Goal: Task Accomplishment & Management: Use online tool/utility

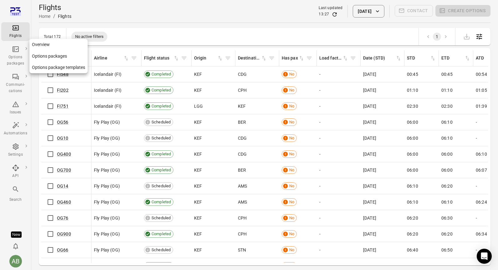
click at [45, 67] on link "Options package templates" at bounding box center [58, 68] width 58 height 12
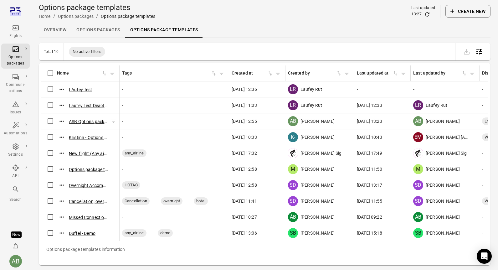
click at [85, 121] on button "ASB Options package template ([DATE] 12:53)" at bounding box center [88, 121] width 39 height 6
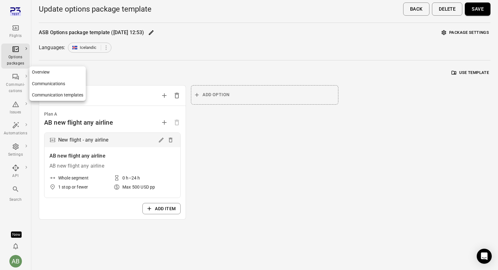
click at [59, 96] on link "Communication templates" at bounding box center [57, 95] width 56 height 12
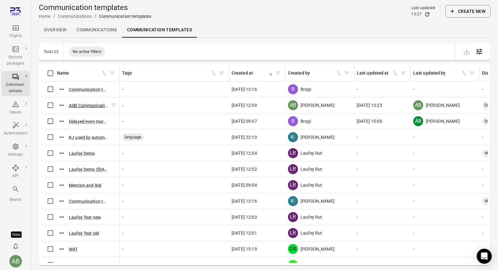
click at [81, 103] on button "ASB Communication template ([DATE] 12:58)" at bounding box center [88, 105] width 39 height 6
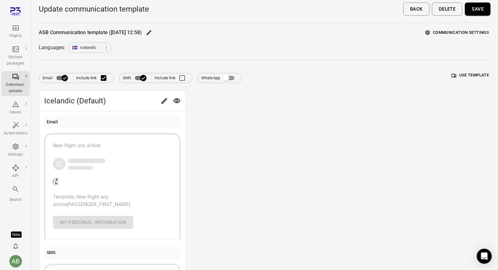
click at [138, 177] on div "New flight any airline Template, New flight any airline {PASSENGER_FIRST_NAME} …" at bounding box center [112, 185] width 119 height 87
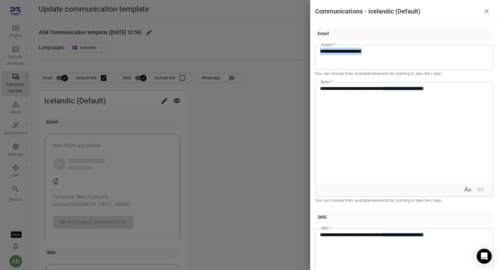
drag, startPoint x: 381, startPoint y: 50, endPoint x: 311, endPoint y: 41, distance: 70.6
click at [311, 41] on div "**********" at bounding box center [404, 146] width 188 height 247
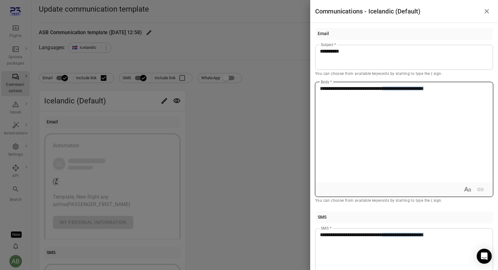
click at [339, 101] on div "**********" at bounding box center [403, 132] width 177 height 100
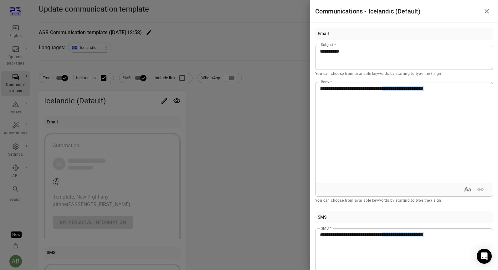
click at [487, 11] on icon "Close drawer" at bounding box center [487, 12] width 8 height 8
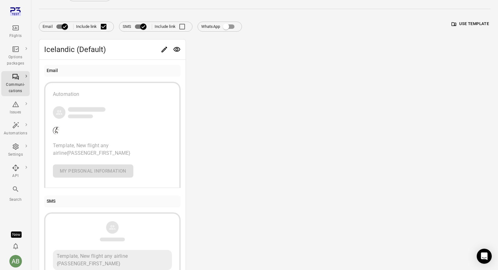
scroll to position [92, 0]
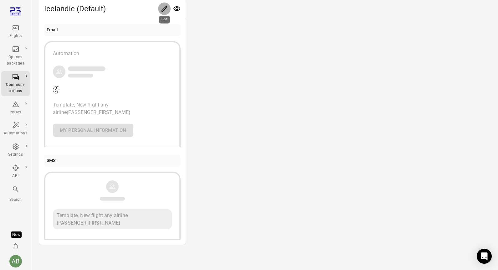
click at [165, 7] on icon "Edit" at bounding box center [164, 9] width 6 height 6
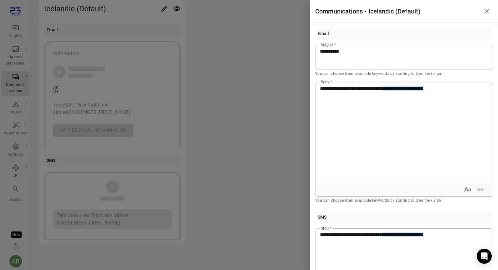
click at [321, 89] on span "**********" at bounding box center [351, 88] width 62 height 5
click at [485, 11] on icon "Close drawer" at bounding box center [487, 12] width 8 height 8
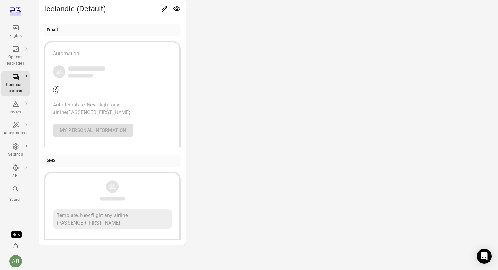
click at [82, 215] on div "Template, New flight any airline {PASSENGER_FIRST_NAME}" at bounding box center [112, 219] width 119 height 20
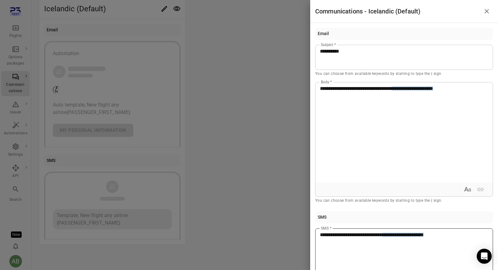
click at [322, 232] on span "**********" at bounding box center [351, 234] width 62 height 5
click at [486, 12] on icon "Close drawer" at bounding box center [487, 12] width 8 height 8
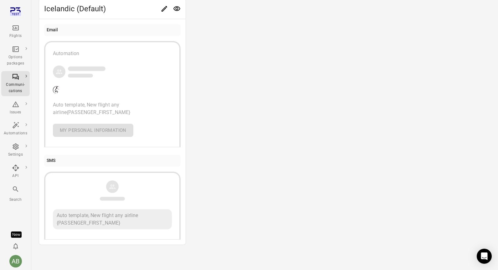
scroll to position [0, 0]
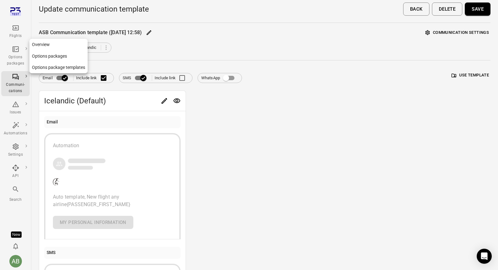
click at [20, 55] on div "Options packages" at bounding box center [15, 60] width 23 height 13
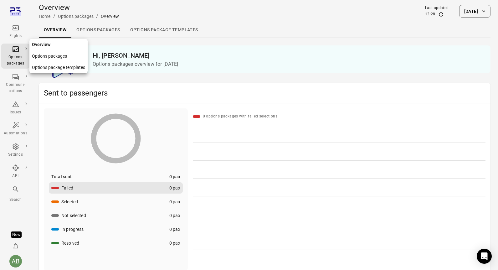
click at [44, 68] on link "Options package templates" at bounding box center [58, 68] width 58 height 12
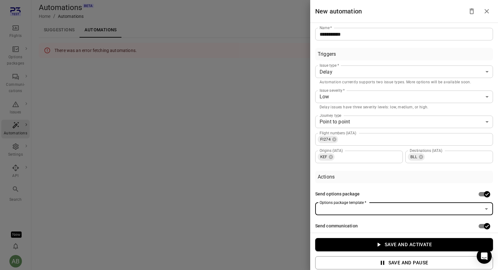
scroll to position [33, 0]
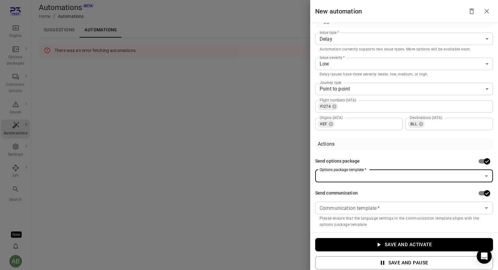
click at [419, 172] on input "Options package template   *" at bounding box center [399, 175] width 164 height 9
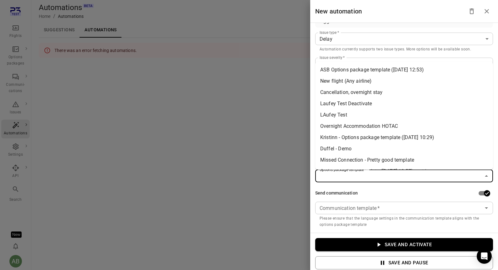
click at [356, 69] on li "ASB Options package template (13 Aug 2025 12:53)" at bounding box center [404, 69] width 178 height 11
type input "**********"
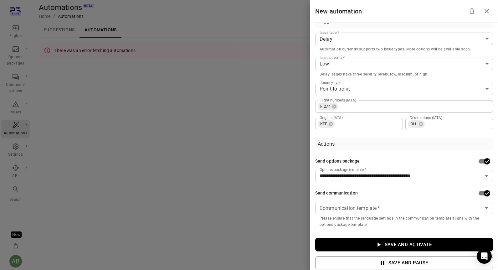
click at [376, 133] on div "**********" at bounding box center [404, 128] width 188 height 210
click at [387, 208] on input "Communication template   *" at bounding box center [399, 207] width 164 height 9
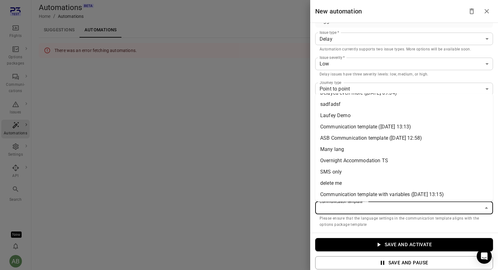
scroll to position [100, 0]
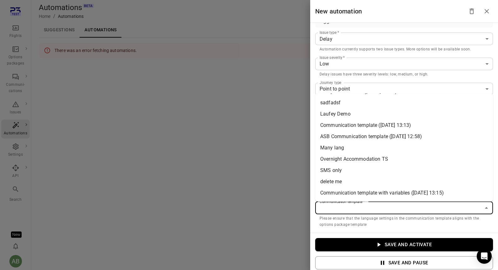
click at [348, 137] on li "ASB Communication template (13 Aug 2025 12:58)" at bounding box center [404, 136] width 178 height 11
type input "**********"
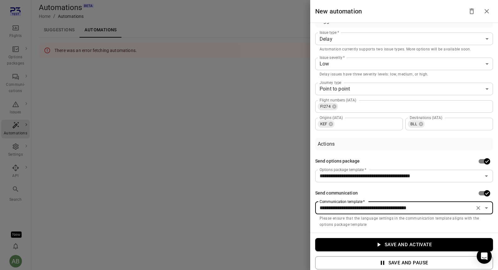
scroll to position [4, 0]
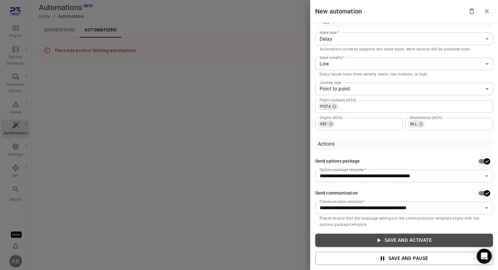
click at [407, 239] on button "Save and activate" at bounding box center [404, 239] width 178 height 13
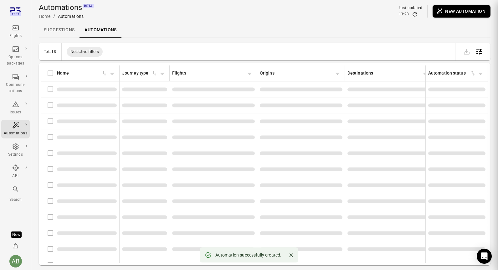
scroll to position [2, 0]
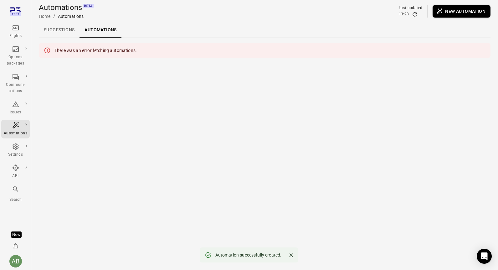
click at [141, 48] on div "There was an error fetching automations." at bounding box center [264, 50] width 451 height 15
click at [58, 29] on link "Suggestions" at bounding box center [59, 30] width 41 height 15
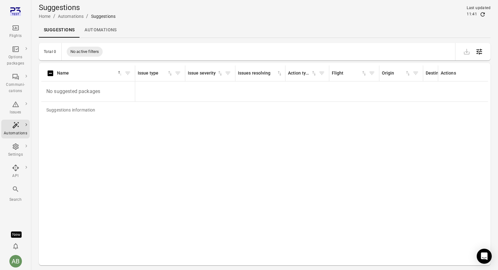
click at [100, 28] on link "Automations" at bounding box center [100, 30] width 42 height 15
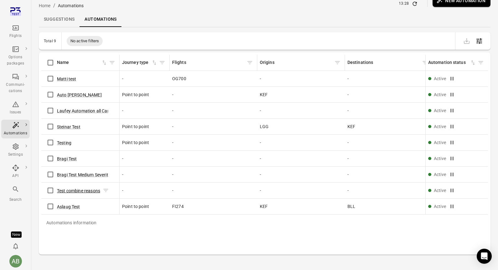
scroll to position [20, 0]
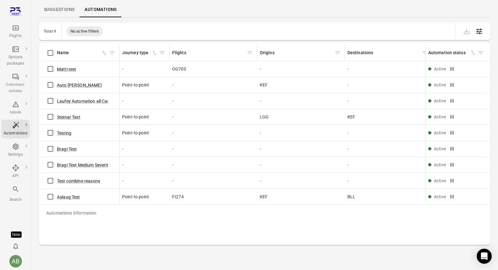
click at [53, 8] on link "Suggestions" at bounding box center [59, 9] width 41 height 15
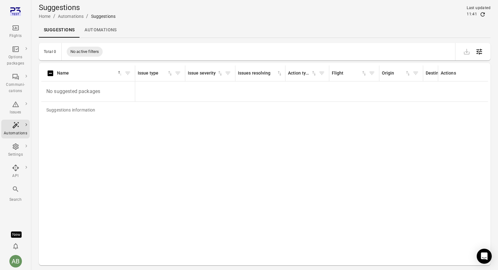
click at [104, 31] on link "Automations" at bounding box center [100, 30] width 42 height 15
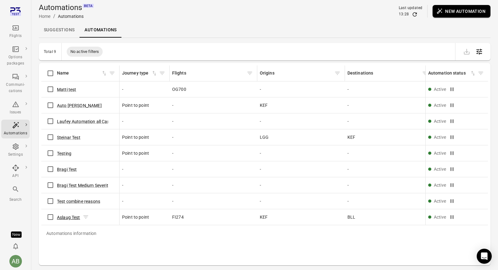
click at [71, 218] on button "Aslaug Test" at bounding box center [68, 217] width 23 height 6
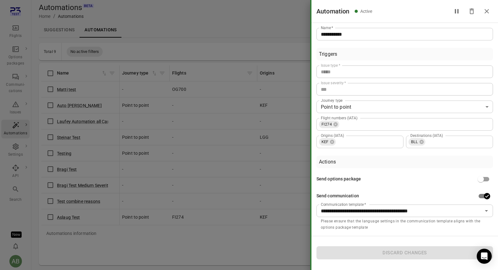
click at [487, 10] on icon "Close drawer" at bounding box center [487, 12] width 8 height 8
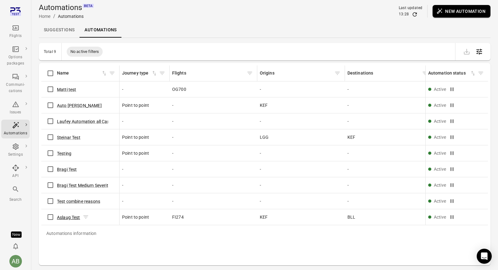
click at [74, 215] on button "Aslaug Test" at bounding box center [68, 217] width 23 height 6
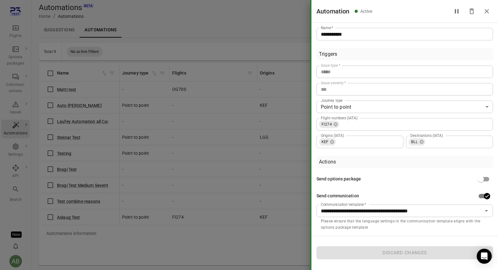
click at [367, 55] on div "Triggers" at bounding box center [404, 54] width 176 height 13
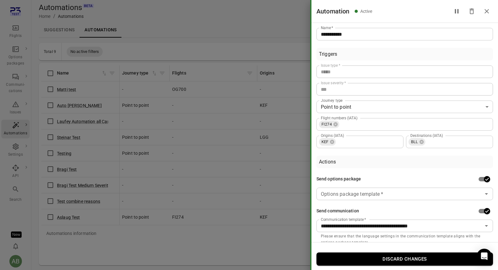
scroll to position [9, 0]
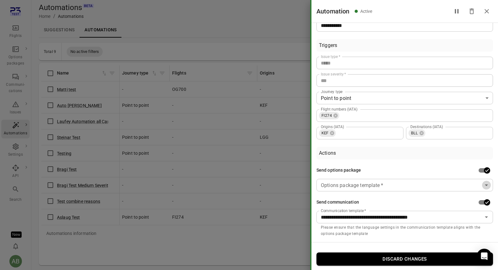
click at [489, 184] on icon "Open" at bounding box center [486, 185] width 8 height 8
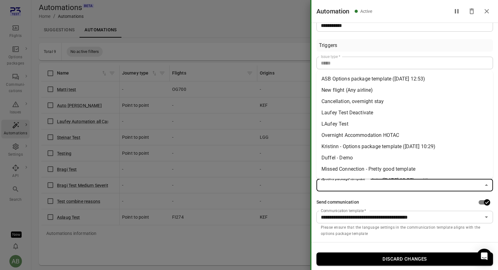
click at [348, 78] on li "ASB Options package template ([DATE] 12:53)" at bounding box center [404, 78] width 176 height 11
type input "**********"
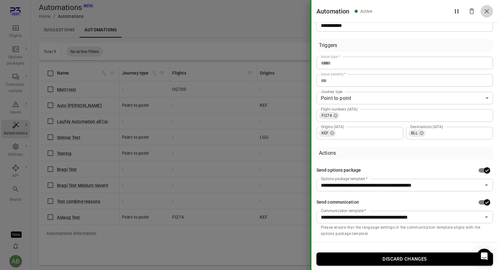
click at [485, 13] on icon "Close drawer" at bounding box center [486, 11] width 4 height 4
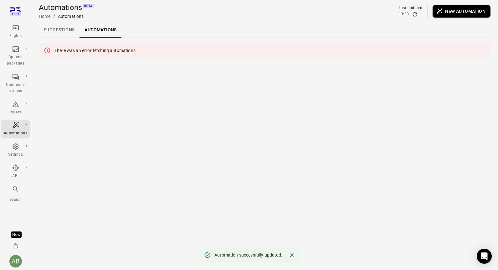
click at [102, 29] on link "Automations" at bounding box center [100, 30] width 42 height 15
click at [61, 31] on link "Suggestions" at bounding box center [59, 30] width 41 height 15
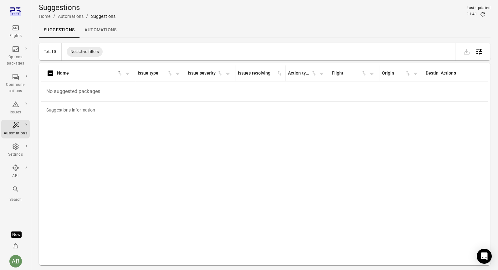
click at [90, 29] on link "Automations" at bounding box center [100, 30] width 42 height 15
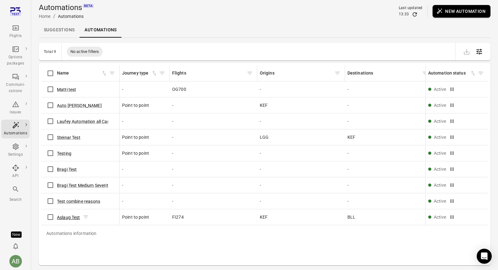
click at [67, 216] on button "Aslaug Test" at bounding box center [68, 217] width 23 height 6
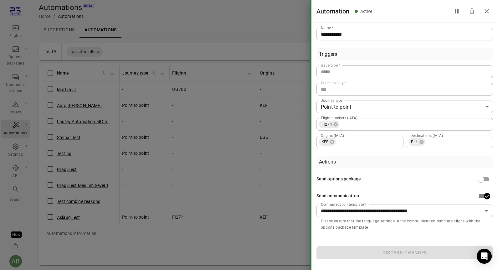
click at [452, 195] on div "Send communication" at bounding box center [404, 196] width 176 height 12
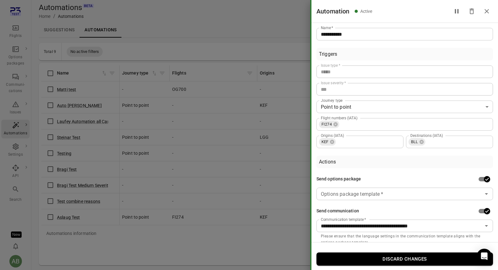
scroll to position [9, 0]
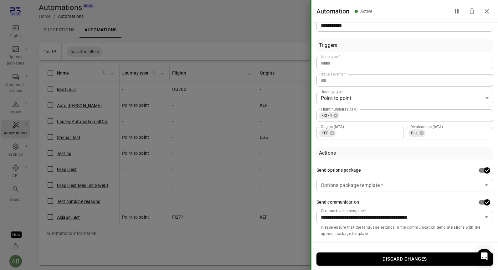
click at [487, 182] on icon "Open" at bounding box center [486, 185] width 8 height 8
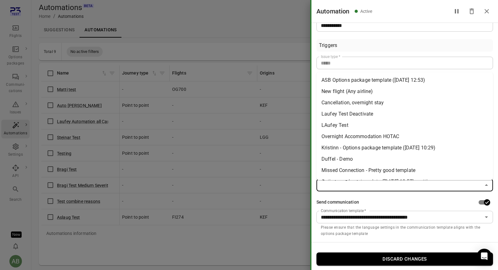
scroll to position [0, 0]
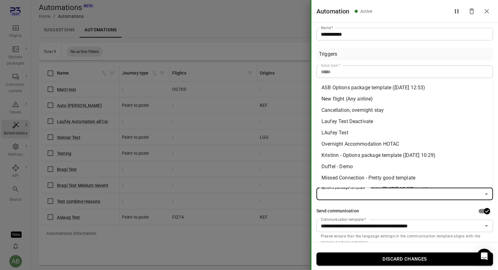
click at [357, 89] on li "ASB Options package template (13 Aug 2025 12:53)" at bounding box center [404, 87] width 176 height 11
type input "**********"
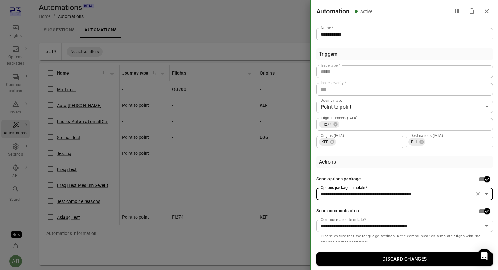
click at [491, 153] on div "**********" at bounding box center [404, 132] width 186 height 219
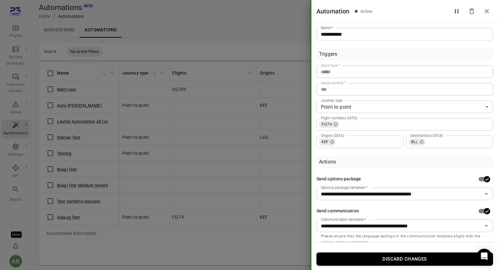
scroll to position [9, 0]
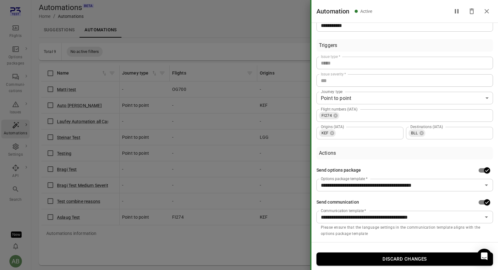
click at [486, 10] on icon "Close drawer" at bounding box center [487, 12] width 8 height 8
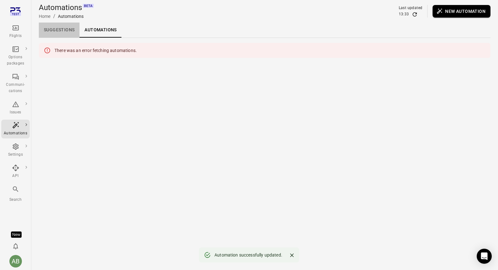
click at [64, 28] on link "Suggestions" at bounding box center [59, 30] width 41 height 15
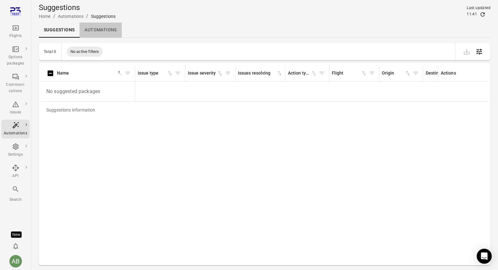
click at [95, 27] on link "Automations" at bounding box center [100, 30] width 42 height 15
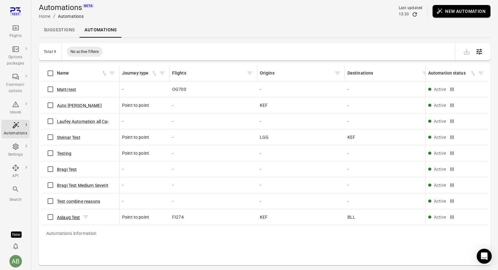
click at [65, 215] on button "Aslaug Test" at bounding box center [68, 217] width 23 height 6
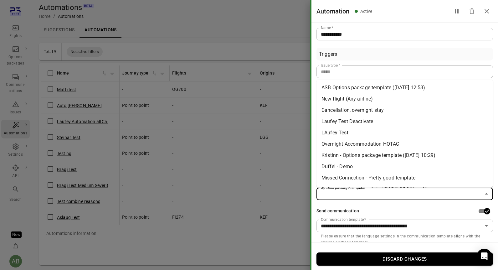
click at [412, 193] on input "Options package template   *" at bounding box center [399, 193] width 162 height 9
click at [348, 87] on li "ASB Options package template (13 Aug 2025 12:53)" at bounding box center [404, 87] width 176 height 11
type input "**********"
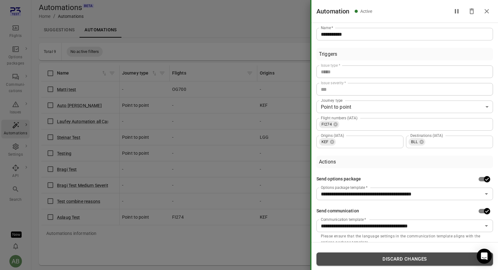
click at [364, 260] on button "Discard changes" at bounding box center [404, 258] width 176 height 13
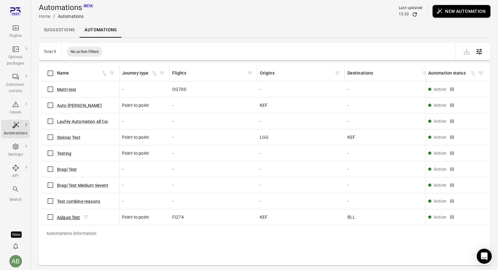
click at [76, 216] on button "Aslaug Test" at bounding box center [68, 217] width 23 height 6
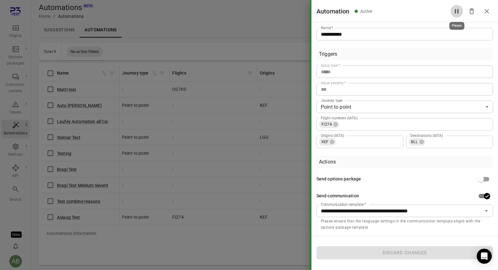
click at [459, 10] on icon "Pause" at bounding box center [457, 12] width 8 height 8
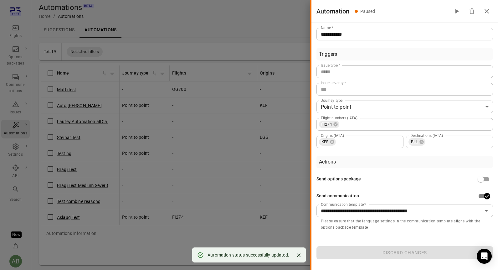
click at [423, 176] on div "Send options package" at bounding box center [404, 179] width 176 height 12
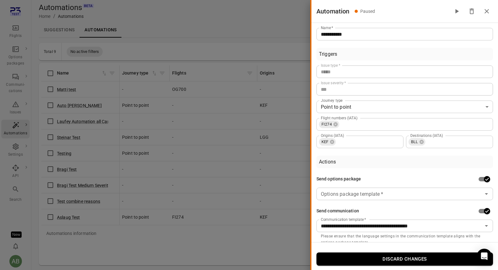
scroll to position [9, 0]
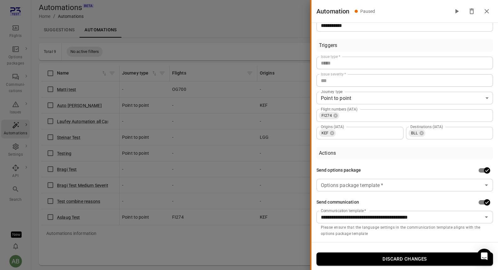
click at [487, 12] on icon "Close drawer" at bounding box center [486, 11] width 4 height 4
click at [431, 186] on input "Options package template   *" at bounding box center [399, 184] width 162 height 9
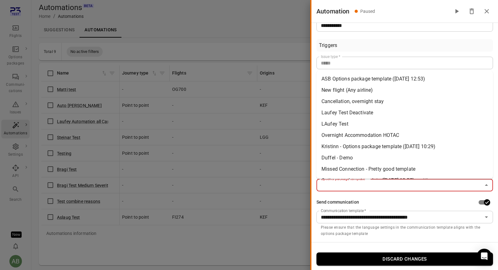
click at [359, 79] on li "ASB Options package template (13 Aug 2025 12:53)" at bounding box center [404, 78] width 176 height 11
type input "**********"
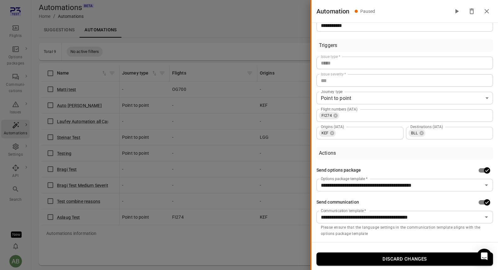
click at [383, 150] on div "Actions" at bounding box center [404, 153] width 176 height 13
click at [486, 11] on icon "Close drawer" at bounding box center [487, 12] width 8 height 8
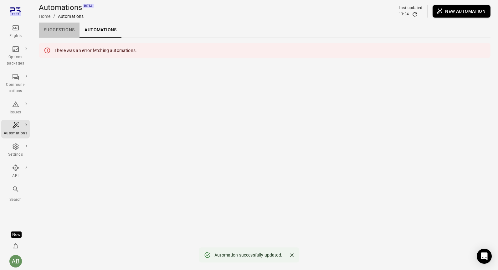
click at [63, 30] on link "Suggestions" at bounding box center [59, 30] width 41 height 15
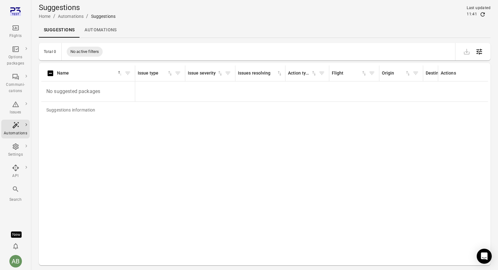
click at [103, 30] on link "Automations" at bounding box center [100, 30] width 42 height 15
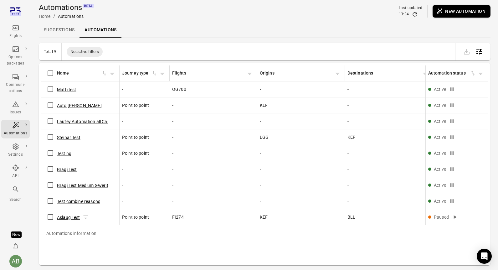
click at [69, 217] on button "Aslaug Test" at bounding box center [68, 217] width 23 height 6
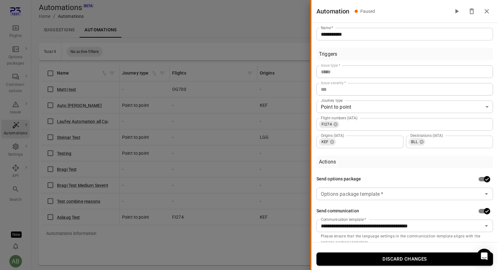
click at [424, 194] on input "Options package template   *" at bounding box center [399, 193] width 162 height 9
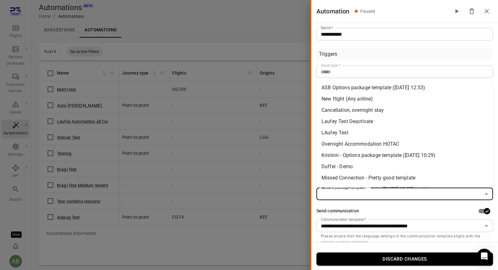
click at [345, 85] on li "ASB Options package template (13 Aug 2025 12:53)" at bounding box center [404, 87] width 176 height 11
type input "**********"
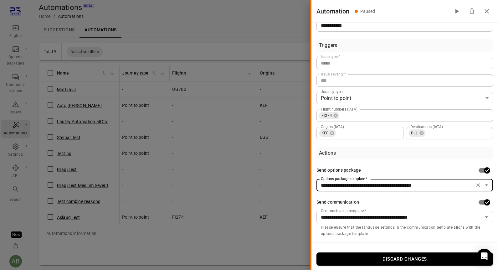
scroll to position [1, 0]
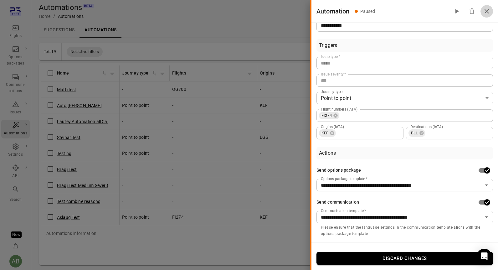
click at [488, 10] on icon "Close drawer" at bounding box center [486, 11] width 4 height 4
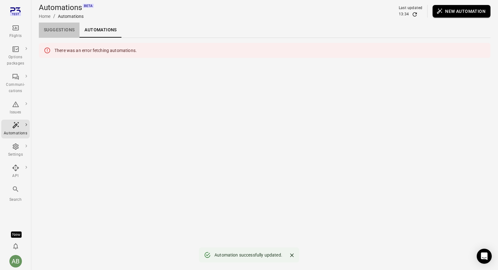
click at [62, 28] on link "Suggestions" at bounding box center [59, 30] width 41 height 15
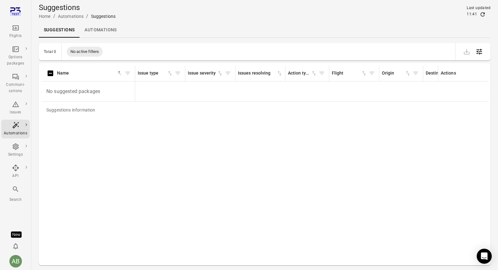
click at [101, 30] on link "Automations" at bounding box center [100, 30] width 42 height 15
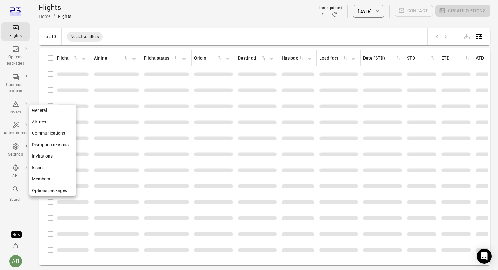
click at [15, 152] on div "Settings" at bounding box center [15, 154] width 23 height 6
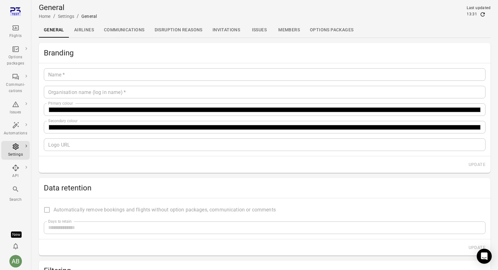
type input "*******"
type input "**********"
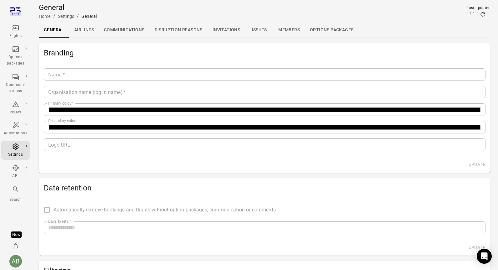
type input "**"
type input "*********"
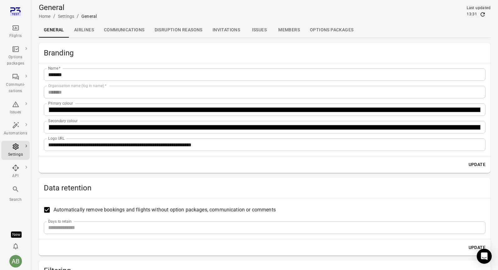
click at [26, 146] on icon "Main navigation" at bounding box center [27, 146] width 2 height 3
click at [260, 32] on link "Issues" at bounding box center [259, 30] width 28 height 15
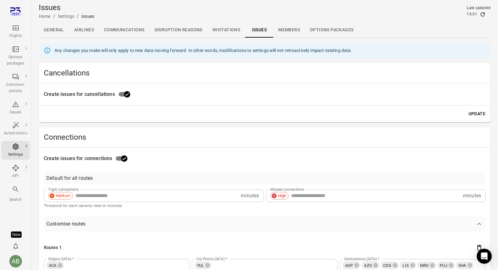
type input "**"
type input "***"
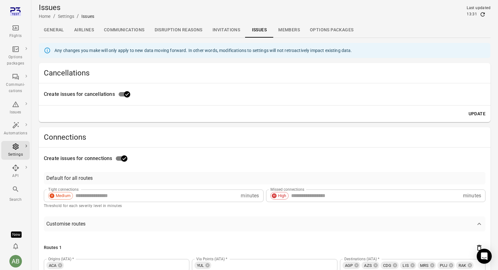
type input "**"
type input "***"
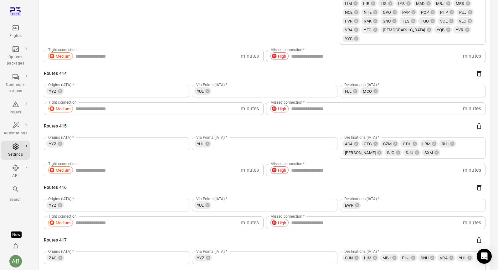
scroll to position [25525, 0]
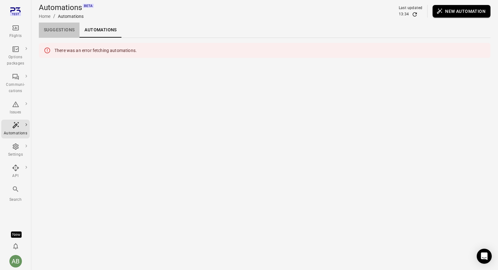
click at [55, 30] on link "Suggestions" at bounding box center [59, 30] width 41 height 15
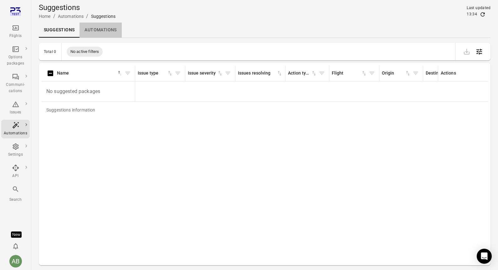
click at [96, 28] on link "Automations" at bounding box center [100, 30] width 42 height 15
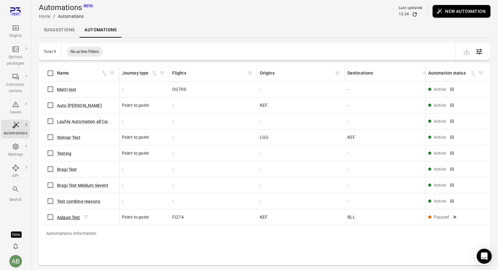
click at [70, 217] on button "Aslaug Test" at bounding box center [68, 217] width 23 height 6
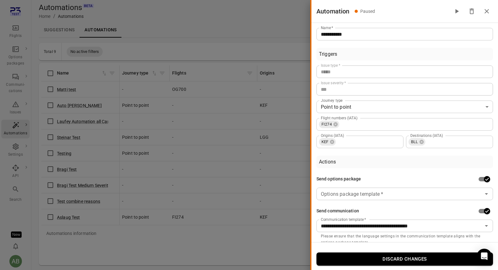
scroll to position [9, 0]
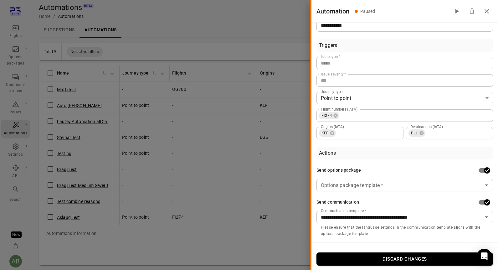
click at [485, 9] on icon "Close drawer" at bounding box center [486, 11] width 4 height 4
click at [425, 191] on div "**********" at bounding box center [404, 200] width 176 height 73
click at [418, 184] on input "Options package template   *" at bounding box center [399, 184] width 162 height 9
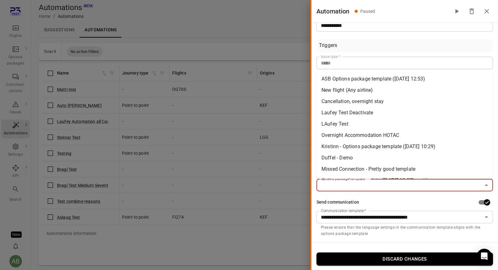
click at [353, 81] on li "ASB Options package template ([DATE] 12:53)" at bounding box center [404, 78] width 176 height 11
type input "**********"
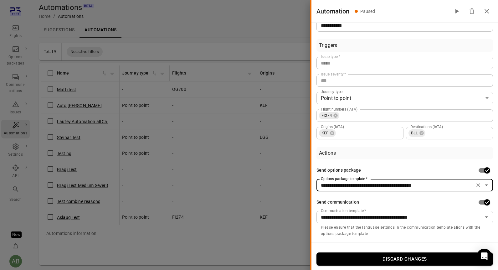
click at [486, 11] on icon "Close drawer" at bounding box center [486, 11] width 4 height 4
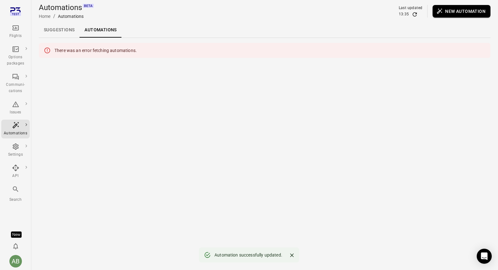
click at [313, 18] on div "Automations Home / Automations Last updated 13:35 New automation" at bounding box center [264, 12] width 451 height 18
click at [66, 30] on link "Suggestions" at bounding box center [59, 30] width 41 height 15
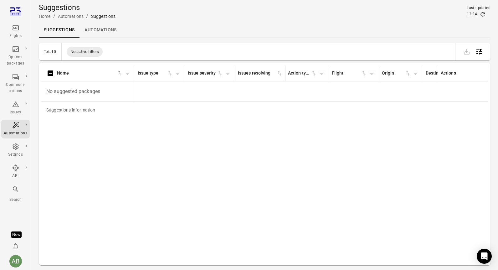
click at [98, 33] on link "Automations" at bounding box center [100, 30] width 42 height 15
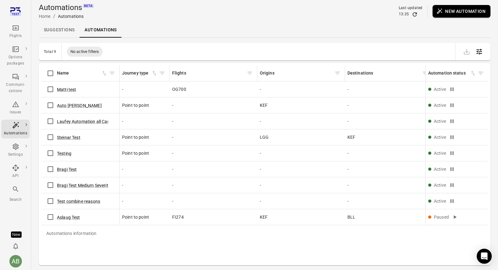
click at [457, 12] on button "New automation" at bounding box center [461, 11] width 58 height 13
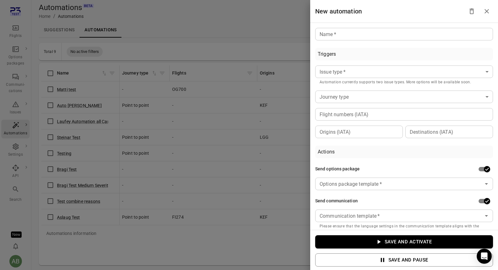
click at [387, 30] on input "Name   *" at bounding box center [404, 34] width 178 height 13
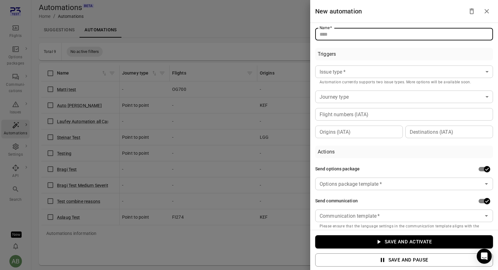
click at [377, 35] on input "Name   *" at bounding box center [404, 34] width 178 height 13
click at [345, 33] on input "Name   *" at bounding box center [404, 34] width 178 height 13
click at [334, 33] on input "Name   *" at bounding box center [404, 34] width 178 height 13
type input "**********"
click at [338, 74] on body "Flights Options packages Communi-cations Issues Automations Settings API Search…" at bounding box center [249, 145] width 498 height 290
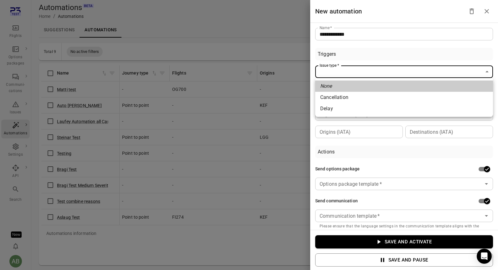
click at [334, 111] on li "Delay" at bounding box center [404, 108] width 178 height 11
type input "*****"
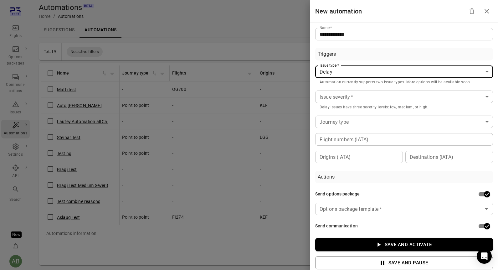
click at [337, 97] on body "Flights Options packages Communi-cations Issues Automations Settings API Search…" at bounding box center [249, 145] width 498 height 290
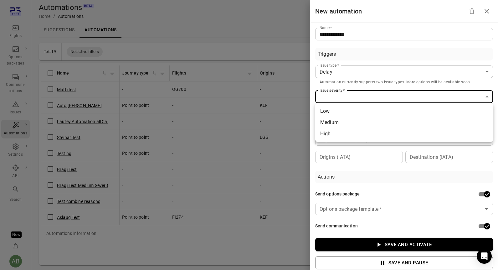
click at [330, 110] on li "Low" at bounding box center [404, 110] width 178 height 11
type input "***"
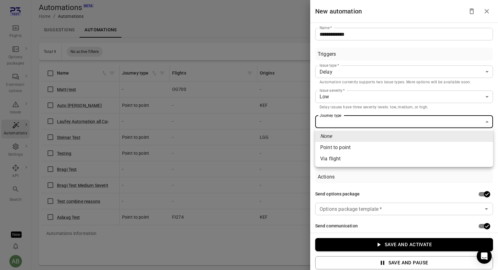
click at [362, 121] on body "Flights Options packages Communi-cations Issues Automations Settings API Search…" at bounding box center [249, 145] width 498 height 290
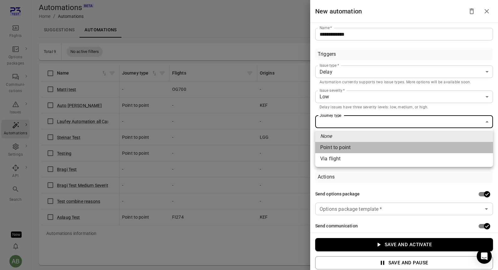
click at [355, 150] on li "Point to point" at bounding box center [404, 147] width 178 height 11
type input "**********"
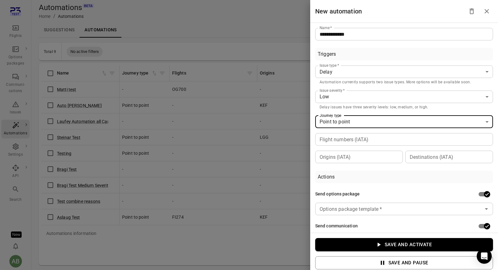
click at [391, 15] on div "New automation" at bounding box center [404, 11] width 188 height 23
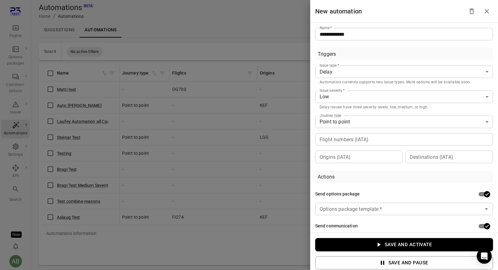
click at [378, 138] on input "Flight numbers (IATA)" at bounding box center [403, 139] width 173 height 9
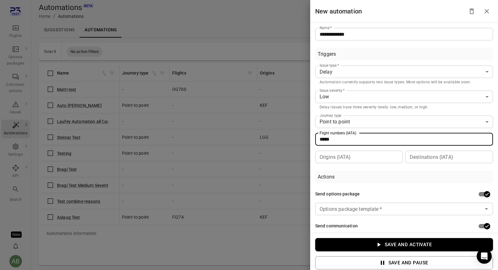
type input "*****"
click at [329, 156] on input "Origins (IATA)" at bounding box center [358, 156] width 83 height 9
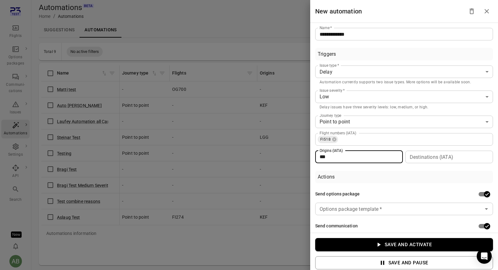
type input "***"
click at [421, 159] on input "Destinations (IATA)" at bounding box center [448, 156] width 83 height 9
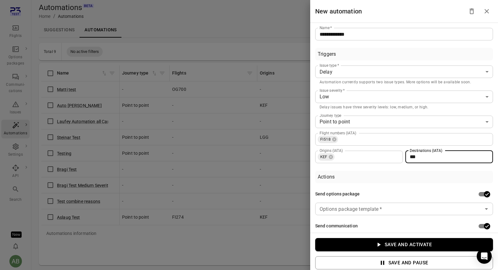
type input "***"
click at [400, 183] on div "Actions Send options package Options package template   * Options package templ…" at bounding box center [404, 215] width 178 height 90
click at [396, 191] on div "Send options package" at bounding box center [404, 194] width 178 height 12
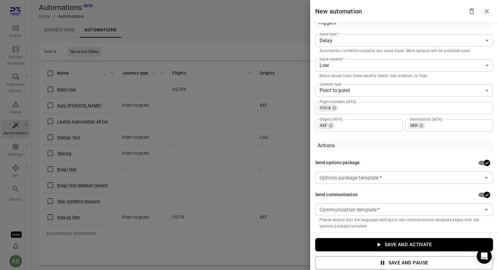
scroll to position [33, 0]
click at [414, 178] on input "Options package template   *" at bounding box center [399, 175] width 164 height 9
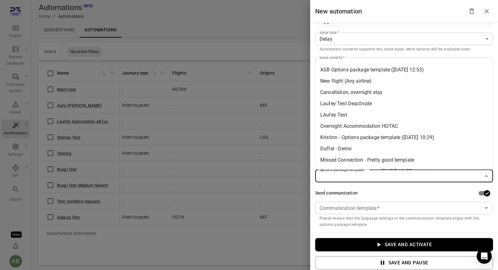
click at [353, 70] on li "ASB Options package template (13 Aug 2025 12:53)" at bounding box center [404, 69] width 178 height 11
type input "**********"
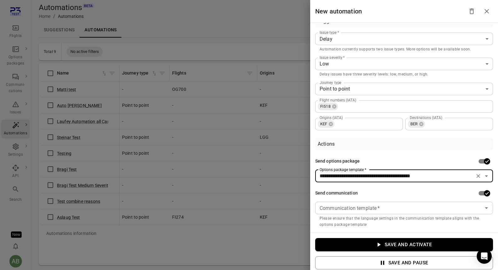
click at [381, 206] on input "Communication template   *" at bounding box center [399, 207] width 164 height 9
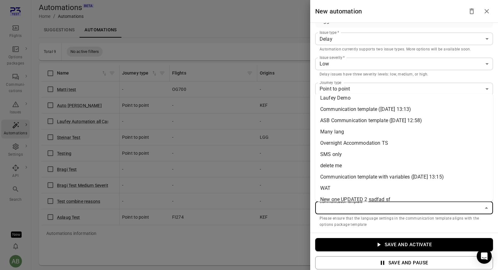
scroll to position [108, 0]
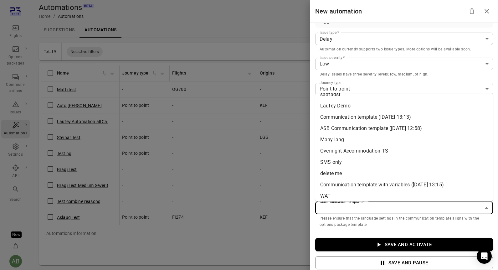
click at [347, 129] on li "ASB Communication template (13 Aug 2025 12:58)" at bounding box center [404, 128] width 178 height 11
type input "**********"
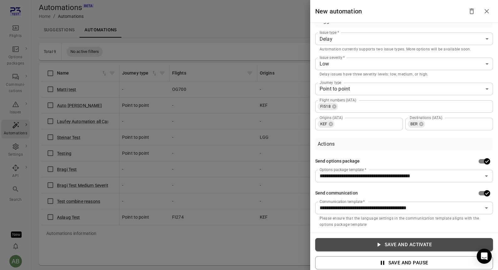
click at [407, 246] on button "Save and activate" at bounding box center [404, 244] width 178 height 13
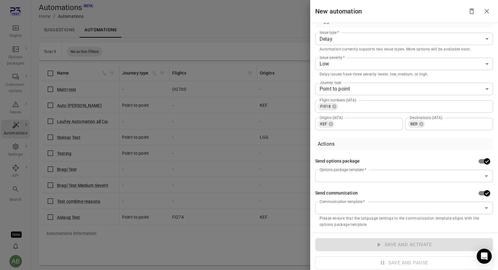
scroll to position [11, 0]
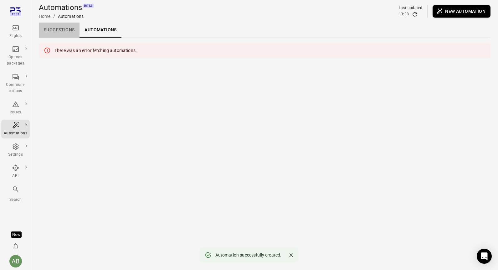
click at [54, 34] on link "Suggestions" at bounding box center [59, 30] width 41 height 15
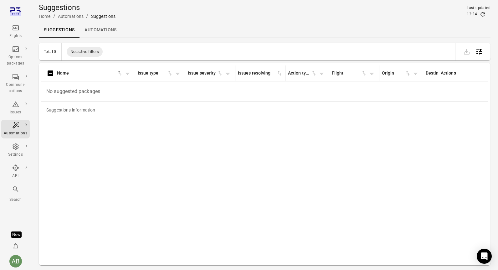
click at [97, 28] on link "Automations" at bounding box center [100, 30] width 42 height 15
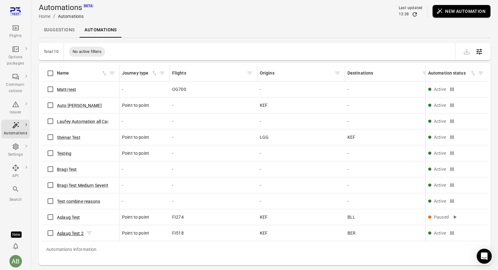
click at [71, 234] on button "Aslaug Test 2" at bounding box center [70, 233] width 27 height 6
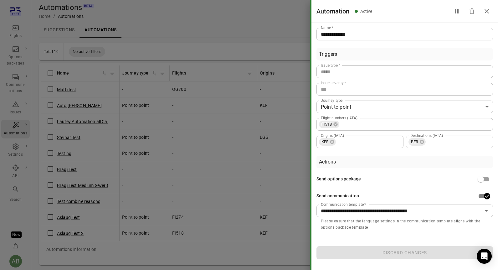
click at [400, 170] on div "**********" at bounding box center [404, 192] width 176 height 75
click at [409, 18] on div "Automation Active" at bounding box center [404, 11] width 186 height 23
click at [489, 10] on icon "Close drawer" at bounding box center [487, 12] width 8 height 8
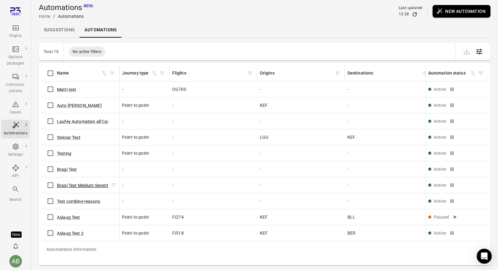
click at [98, 187] on button "Bragi Test Medium Severity" at bounding box center [83, 185] width 53 height 6
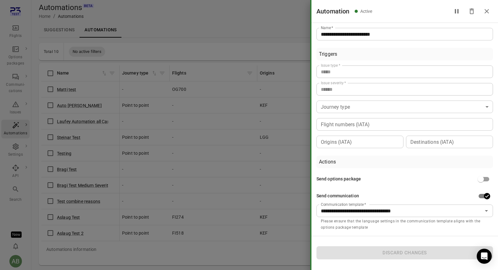
click at [485, 11] on icon "Close drawer" at bounding box center [487, 12] width 8 height 8
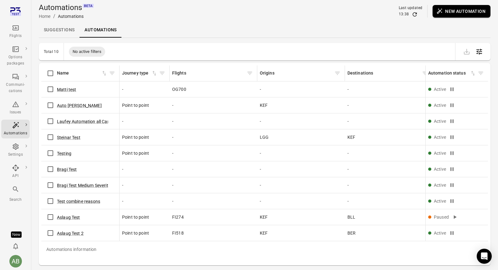
click at [62, 29] on link "Suggestions" at bounding box center [59, 30] width 41 height 15
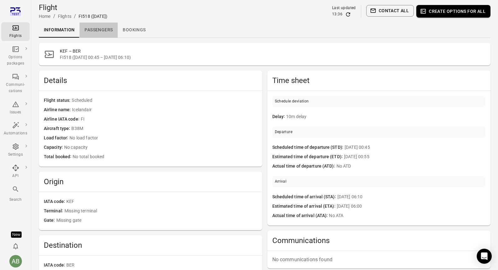
click at [99, 31] on link "Passengers" at bounding box center [98, 30] width 38 height 15
click at [101, 29] on link "Passengers" at bounding box center [98, 30] width 38 height 15
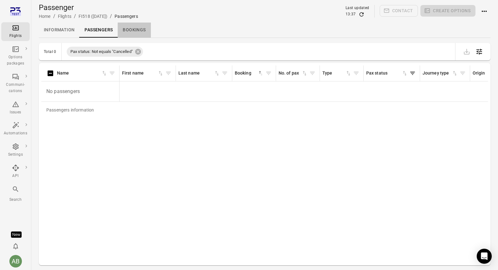
click at [138, 32] on link "Bookings" at bounding box center [134, 30] width 33 height 15
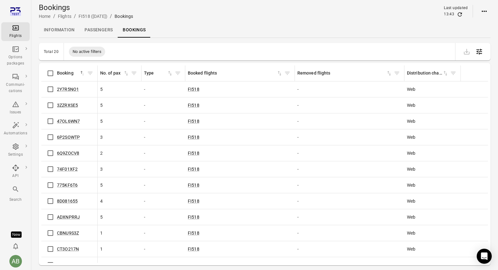
click at [56, 30] on link "Information" at bounding box center [59, 30] width 41 height 15
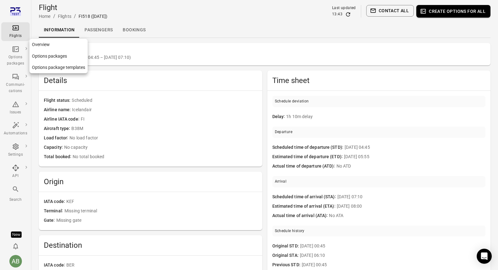
click at [15, 53] on div "Options packages" at bounding box center [15, 55] width 23 height 21
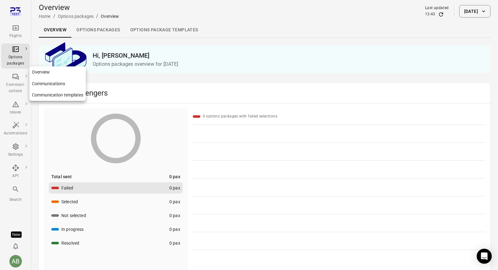
click at [41, 84] on link "Communications" at bounding box center [57, 84] width 56 height 12
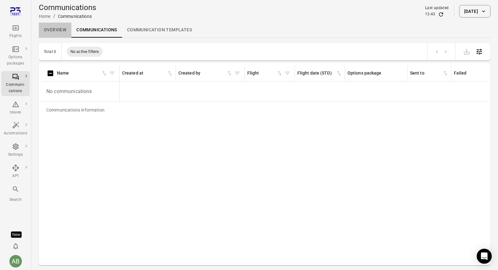
click at [56, 25] on link "Overview" at bounding box center [55, 30] width 33 height 15
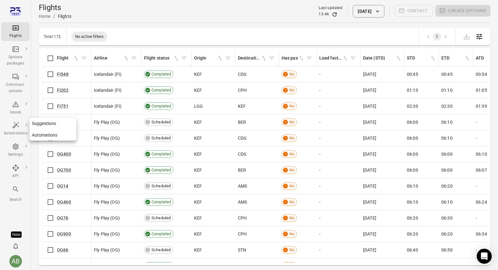
click at [45, 136] on link "Automations" at bounding box center [52, 135] width 47 height 12
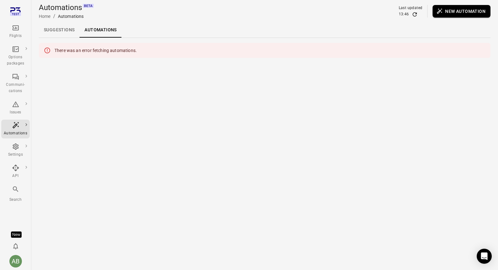
click at [61, 24] on link "Suggestions" at bounding box center [59, 30] width 41 height 15
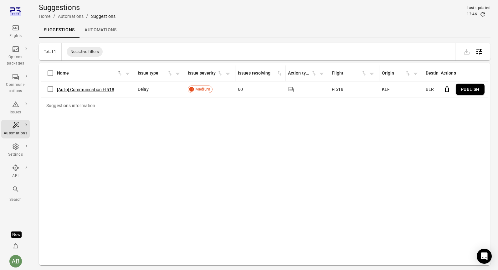
click at [107, 31] on link "Automations" at bounding box center [100, 30] width 42 height 15
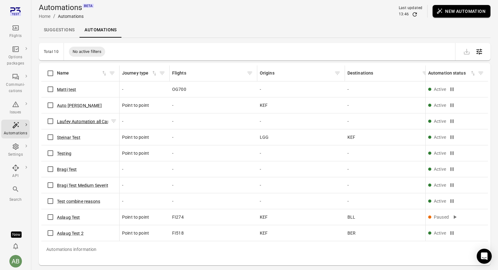
click at [69, 123] on button "Laufey Automation all Cancellation send coms on" at bounding box center [106, 121] width 98 height 6
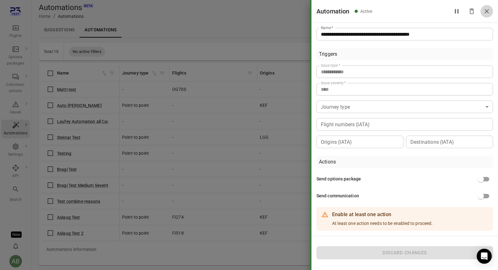
click at [485, 11] on icon "Close drawer" at bounding box center [487, 12] width 8 height 8
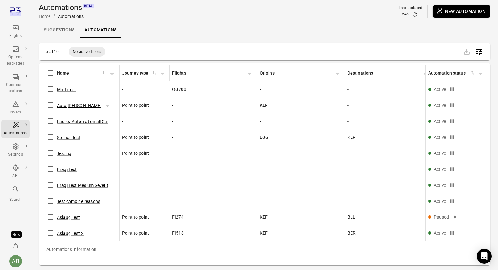
click at [72, 103] on button "Auto [PERSON_NAME]" at bounding box center [79, 105] width 45 height 6
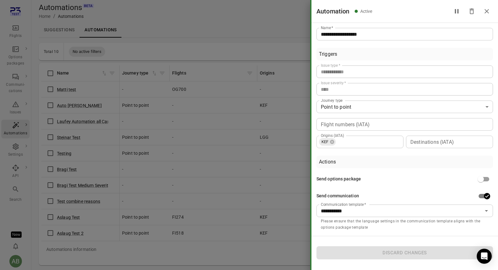
click at [488, 10] on icon "Close drawer" at bounding box center [486, 11] width 4 height 4
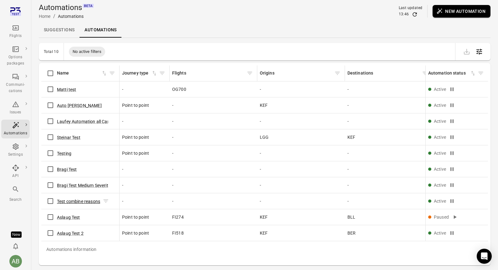
click at [77, 201] on button "Test combine reasons" at bounding box center [78, 201] width 43 height 6
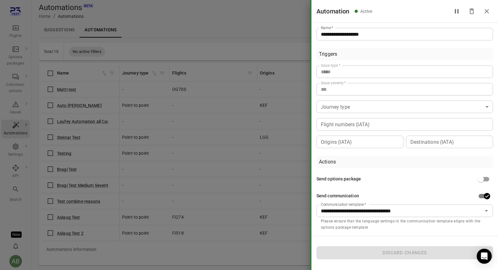
click at [489, 12] on icon "Close drawer" at bounding box center [487, 12] width 8 height 8
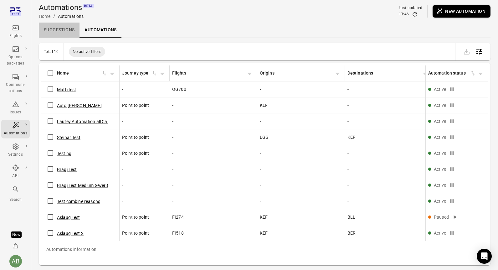
click at [53, 32] on link "Suggestions" at bounding box center [59, 30] width 41 height 15
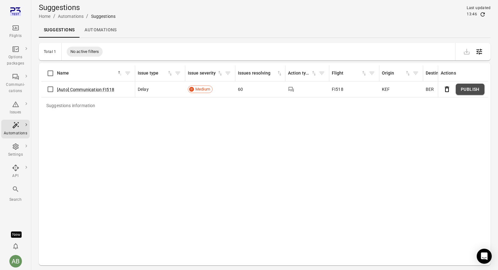
click at [466, 89] on button "Publish" at bounding box center [469, 90] width 29 height 12
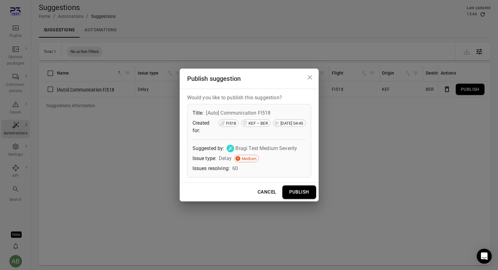
click at [302, 193] on button "Publish" at bounding box center [299, 191] width 34 height 13
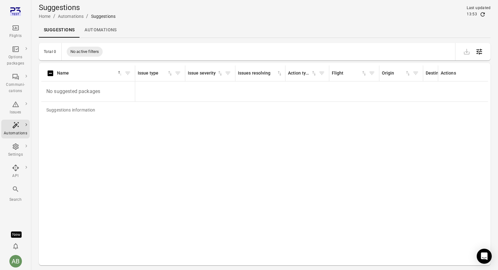
click at [100, 29] on link "Automations" at bounding box center [100, 30] width 42 height 15
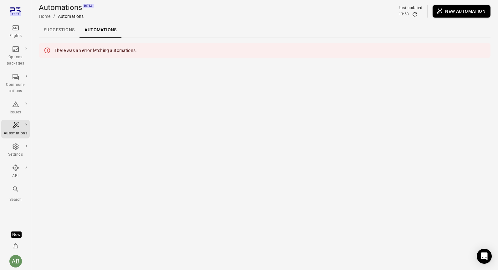
click at [102, 31] on link "Automations" at bounding box center [100, 30] width 42 height 15
click at [65, 29] on link "Suggestions" at bounding box center [59, 30] width 41 height 15
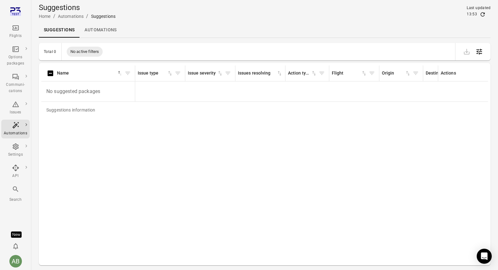
click at [94, 29] on link "Automations" at bounding box center [100, 30] width 42 height 15
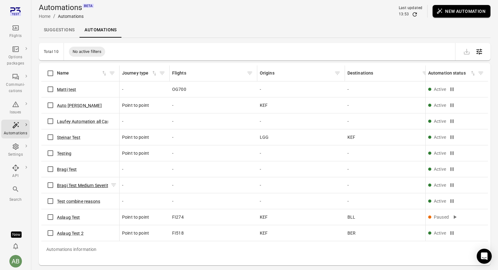
click at [98, 185] on button "Bragi Test Medium Severity" at bounding box center [83, 185] width 53 height 6
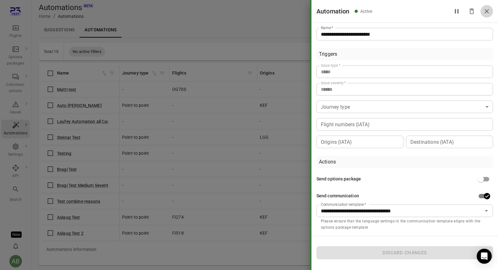
click at [486, 14] on icon "Close drawer" at bounding box center [487, 12] width 8 height 8
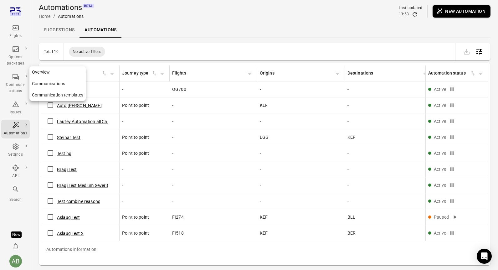
click at [19, 77] on div "Communi-cations" at bounding box center [15, 83] width 23 height 21
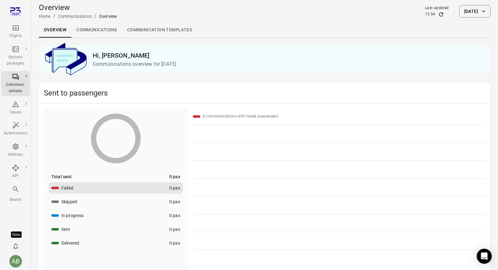
click at [26, 76] on icon "Main navigation" at bounding box center [27, 76] width 2 height 3
click at [88, 27] on link "Communications" at bounding box center [96, 30] width 51 height 15
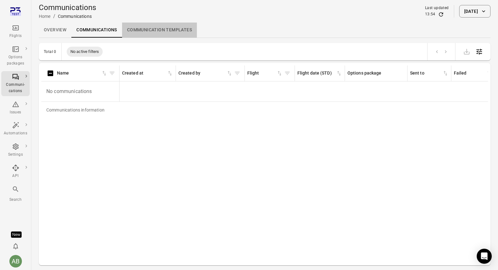
click at [155, 29] on link "Communication templates" at bounding box center [159, 30] width 75 height 15
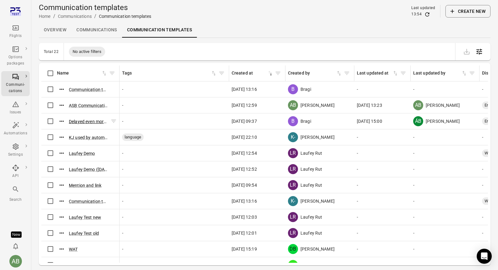
click at [94, 120] on button "Delayed even more (27 May 2025 09:34)" at bounding box center [88, 121] width 39 height 6
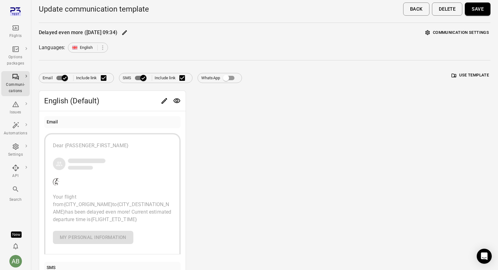
click at [276, 119] on div "English (Default) Email Dear {PASSENGER_FIRST_NAME} Your flight from {CITY_ORIG…" at bounding box center [264, 235] width 451 height 291
click at [44, 134] on link "Automations" at bounding box center [52, 135] width 47 height 12
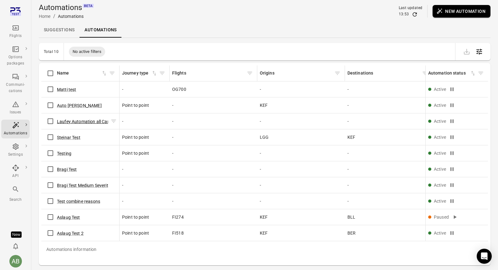
click at [78, 120] on button "Laufey Automation all Cancellation send coms on" at bounding box center [106, 121] width 98 height 6
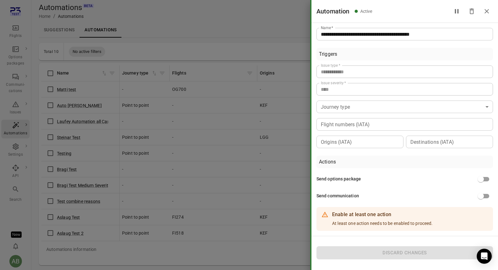
click at [73, 139] on div at bounding box center [249, 135] width 498 height 270
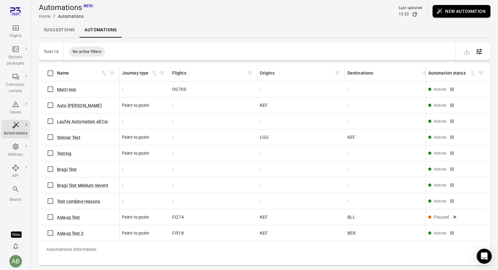
click at [73, 139] on button "Steinar Test" at bounding box center [68, 137] width 23 height 6
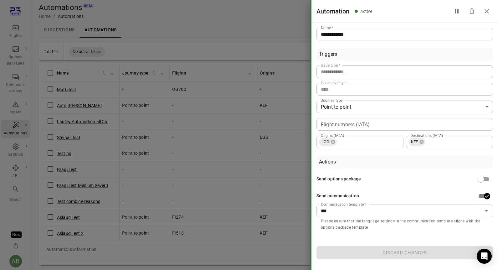
click at [67, 155] on div at bounding box center [249, 135] width 498 height 270
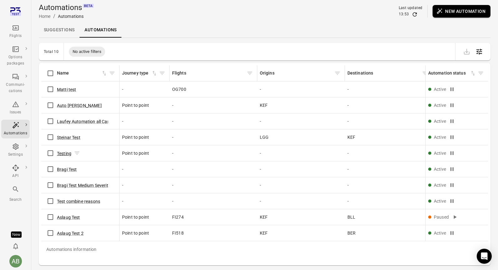
click at [67, 155] on button "Testing" at bounding box center [64, 153] width 14 height 6
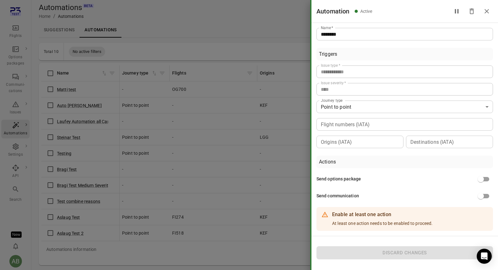
click at [66, 170] on div at bounding box center [249, 135] width 498 height 270
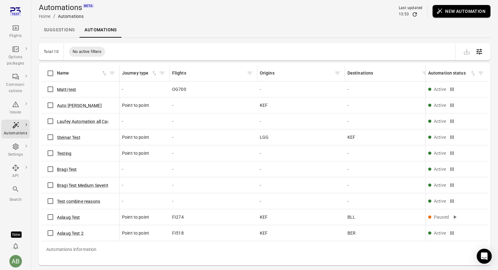
click at [66, 170] on button "Bragi Test" at bounding box center [67, 169] width 20 height 6
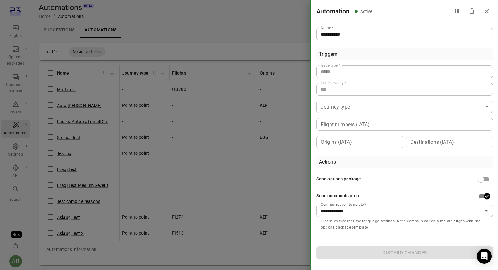
click at [67, 185] on div at bounding box center [249, 135] width 498 height 270
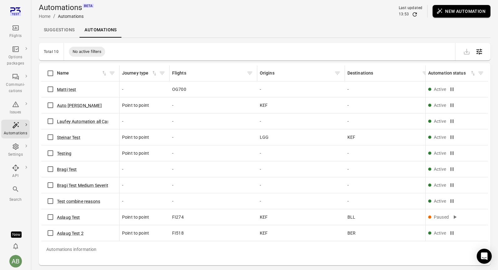
click at [67, 185] on button "Bragi Test Medium Severity" at bounding box center [83, 185] width 53 height 6
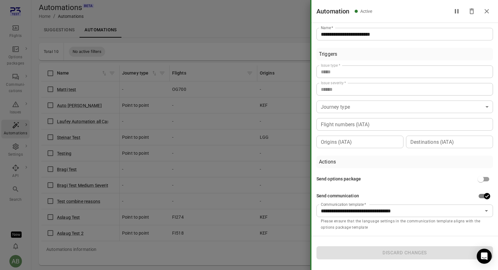
click at [69, 201] on div at bounding box center [249, 135] width 498 height 270
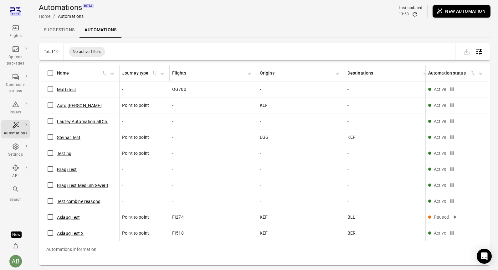
click at [69, 201] on button "Test combine reasons" at bounding box center [78, 201] width 43 height 6
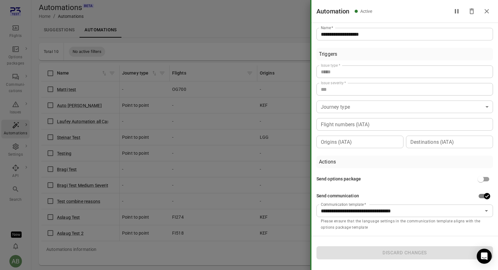
click at [71, 216] on div at bounding box center [249, 135] width 498 height 270
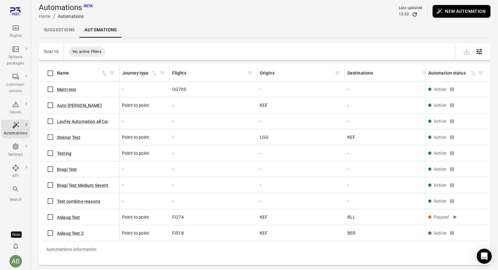
click at [71, 216] on button "Aslaug Test" at bounding box center [68, 217] width 23 height 6
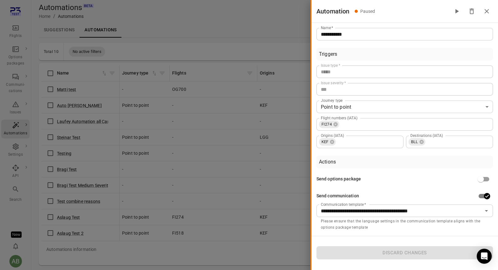
click at [69, 233] on div at bounding box center [249, 135] width 498 height 270
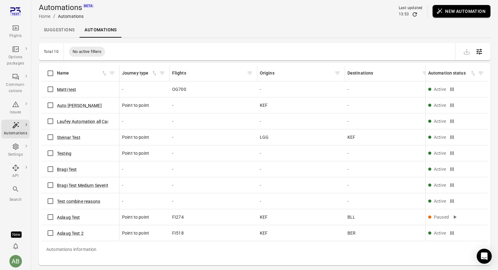
click at [69, 233] on button "Aslaug Test 2" at bounding box center [70, 233] width 27 height 6
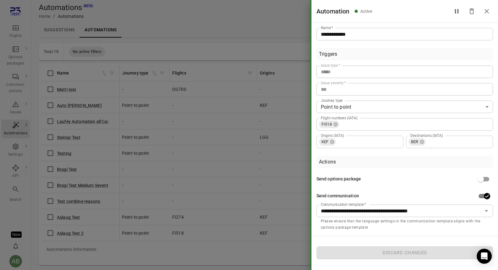
click at [487, 14] on icon "Close drawer" at bounding box center [487, 12] width 8 height 8
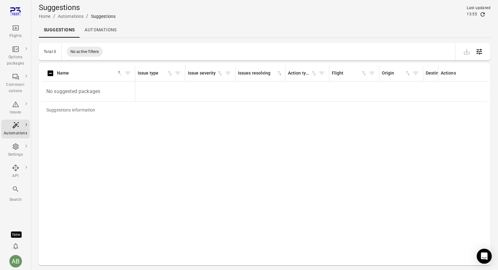
click at [103, 27] on link "Automations" at bounding box center [100, 30] width 42 height 15
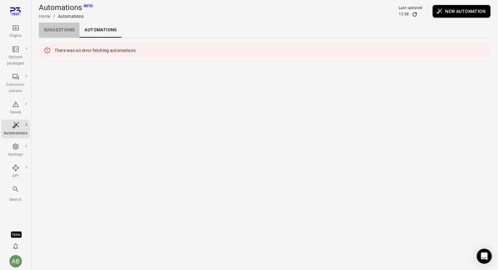
click at [58, 30] on link "Suggestions" at bounding box center [59, 30] width 41 height 15
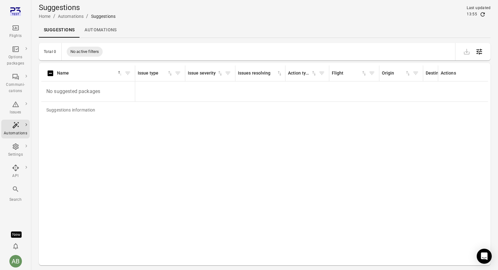
click at [93, 31] on link "Automations" at bounding box center [100, 30] width 42 height 15
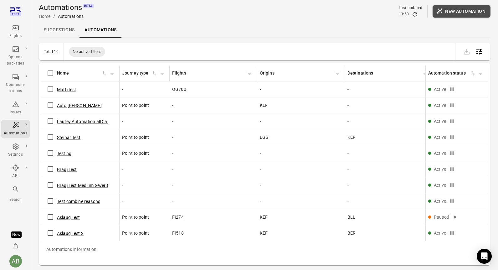
click at [472, 11] on button "New automation" at bounding box center [461, 11] width 58 height 13
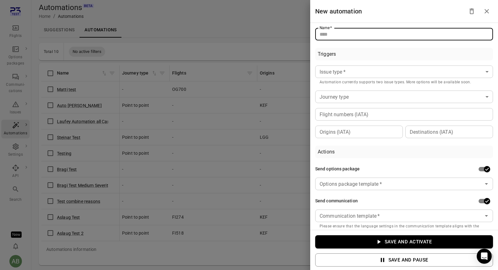
click at [387, 35] on input "Name   *" at bounding box center [404, 34] width 178 height 13
type input "**********"
click at [375, 72] on body "Flights Options packages Communi-cations Issues Automations Settings API Search…" at bounding box center [249, 145] width 498 height 290
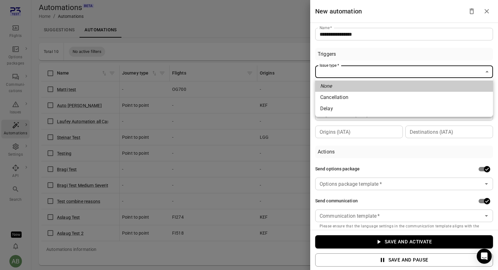
click at [352, 118] on div at bounding box center [249, 135] width 498 height 270
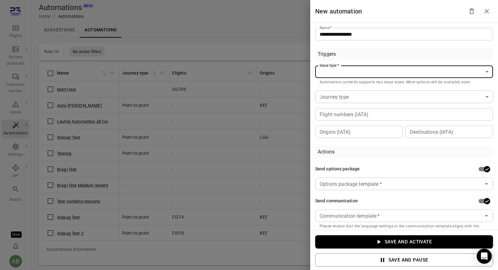
click at [352, 71] on body "Flights Options packages Communi-cations Issues Automations Settings API Search…" at bounding box center [249, 145] width 498 height 290
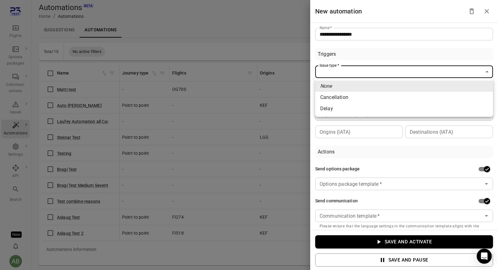
click at [343, 107] on li "Delay" at bounding box center [404, 108] width 178 height 11
type input "*****"
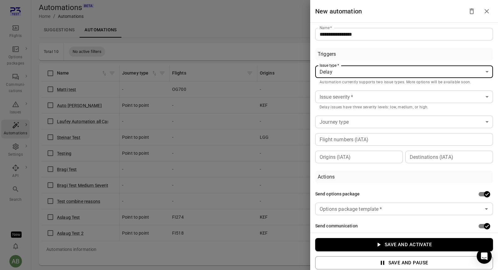
click at [343, 97] on body "Flights Options packages Communi-cations Issues Automations Settings API Search…" at bounding box center [249, 145] width 498 height 290
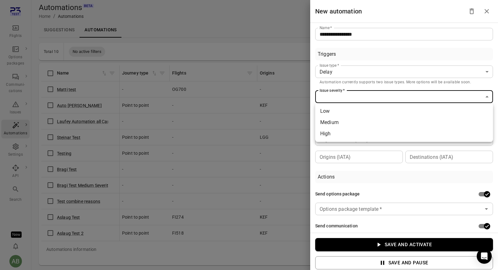
click at [337, 135] on li "High" at bounding box center [404, 133] width 178 height 11
type input "****"
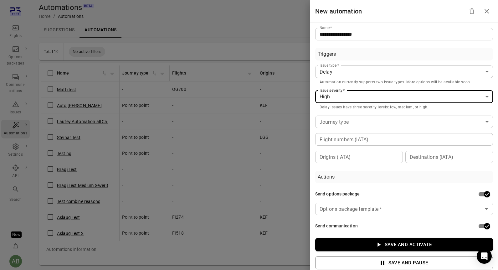
click at [345, 123] on body "Flights Options packages Communi-cations Issues Automations Settings API Search…" at bounding box center [249, 145] width 498 height 290
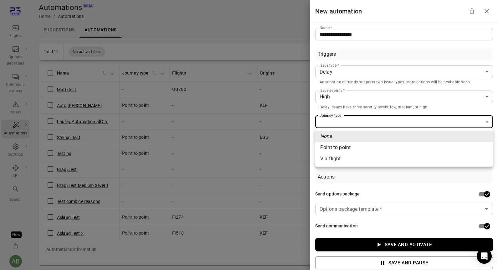
click at [336, 150] on li "Point to point" at bounding box center [404, 147] width 178 height 11
type input "**********"
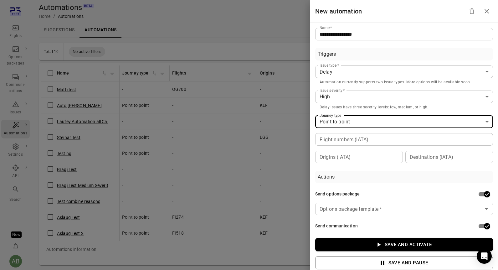
click at [333, 141] on input "Flight numbers (IATA)" at bounding box center [403, 139] width 173 height 9
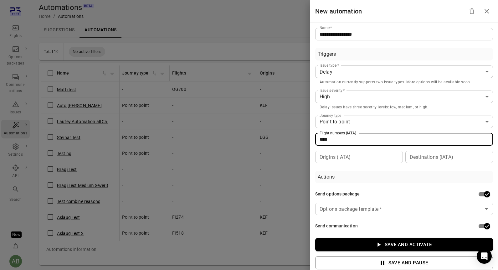
type input "****"
click at [345, 160] on input "Origins (IATA)" at bounding box center [358, 156] width 83 height 9
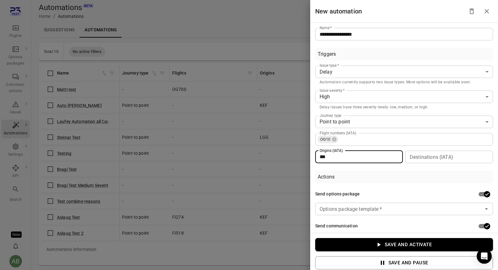
type input "***"
click at [430, 157] on input "Destinations (IATA)" at bounding box center [448, 156] width 83 height 9
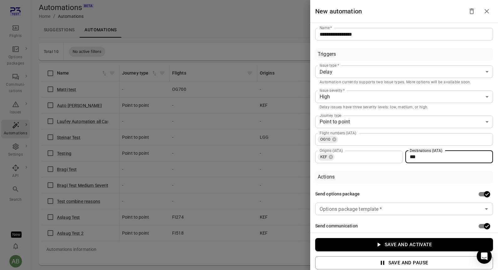
type input "***"
click at [414, 178] on div "Actions" at bounding box center [404, 176] width 178 height 13
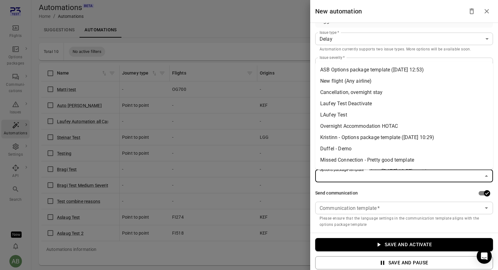
click at [403, 177] on input "Options package template   *" at bounding box center [399, 175] width 164 height 9
click at [365, 69] on li "ASB Options package template ([DATE] 12:53)" at bounding box center [404, 69] width 178 height 11
type input "**********"
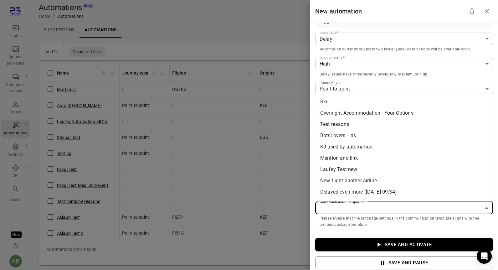
click at [367, 211] on input "Communication template   *" at bounding box center [399, 207] width 164 height 9
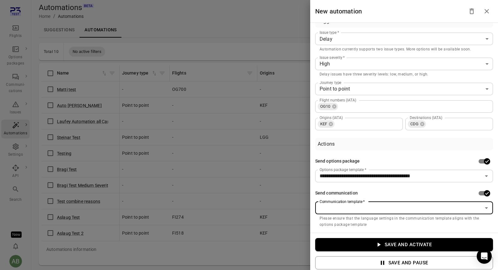
click at [367, 211] on input "Communication template   *" at bounding box center [399, 207] width 164 height 9
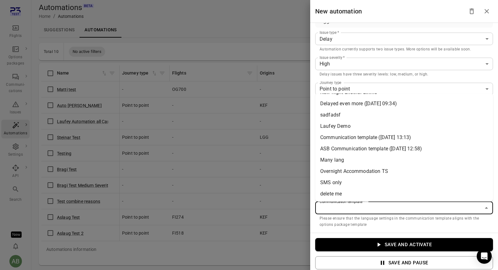
scroll to position [89, 0]
click at [346, 147] on li "ASB Communication template (13 Aug 2025 12:58)" at bounding box center [404, 147] width 178 height 11
type input "**********"
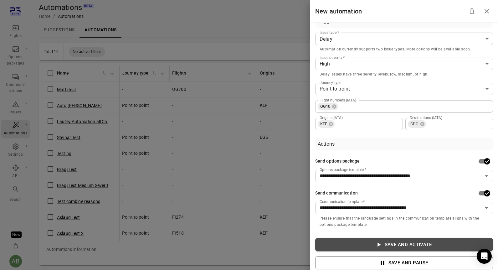
click at [394, 245] on button "Save and activate" at bounding box center [404, 244] width 178 height 13
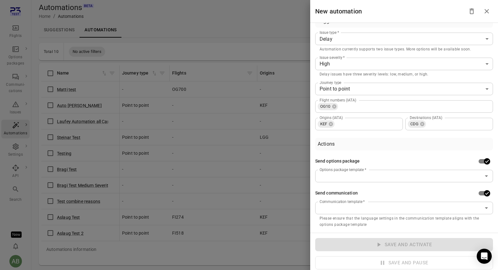
scroll to position [11, 0]
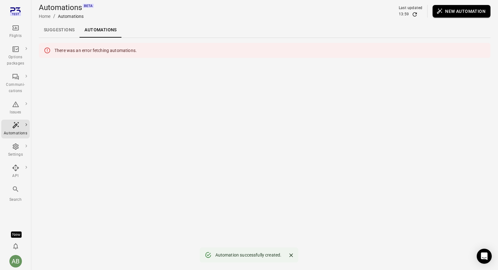
click at [52, 29] on link "Suggestions" at bounding box center [59, 30] width 41 height 15
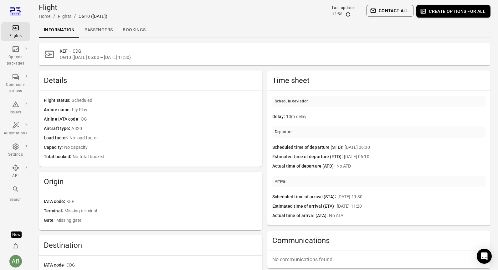
click at [18, 29] on icon "Main navigation" at bounding box center [16, 28] width 8 height 8
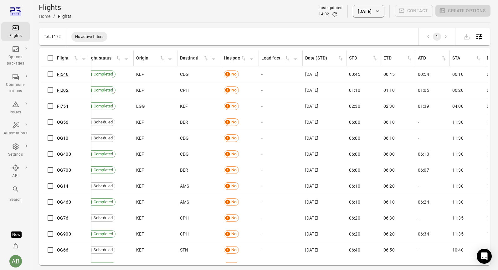
scroll to position [0, 59]
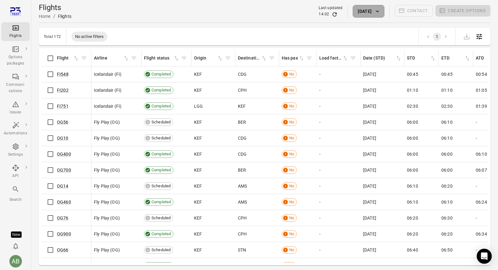
click at [377, 11] on icon "button" at bounding box center [377, 11] width 3 height 2
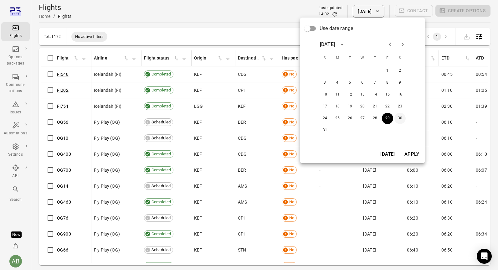
click at [401, 119] on button "30" at bounding box center [399, 118] width 11 height 11
click at [410, 155] on button "Apply" at bounding box center [412, 153] width 22 height 13
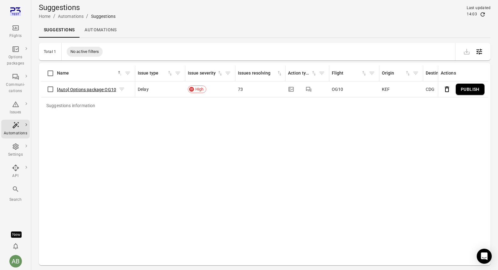
click at [93, 90] on button "[Auto] Options package OG10" at bounding box center [86, 89] width 59 height 6
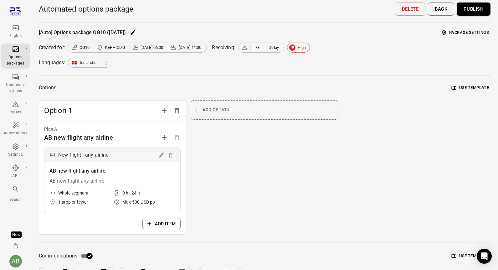
click at [476, 8] on button "Publish" at bounding box center [473, 9] width 34 height 13
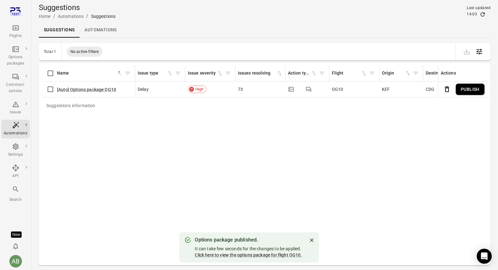
click at [468, 90] on button "Publish" at bounding box center [469, 90] width 29 height 12
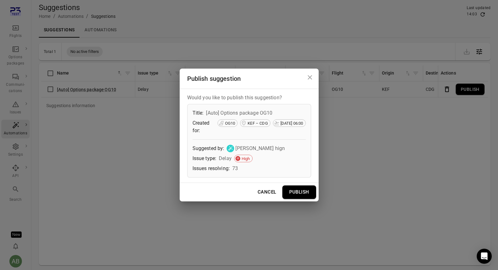
click at [300, 193] on button "Publish" at bounding box center [299, 191] width 34 height 13
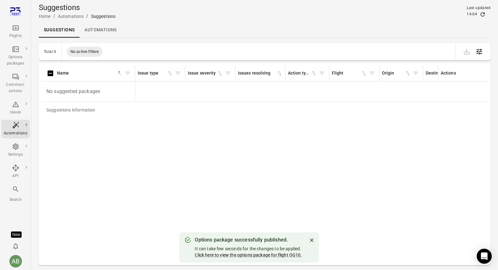
click at [96, 28] on link "Automations" at bounding box center [100, 30] width 42 height 15
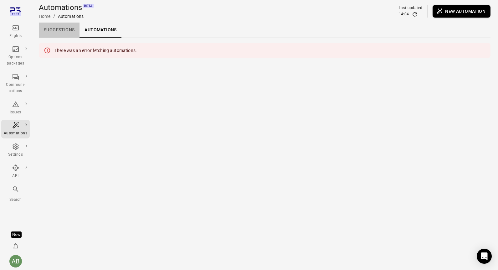
click at [60, 32] on link "Suggestions" at bounding box center [59, 30] width 41 height 15
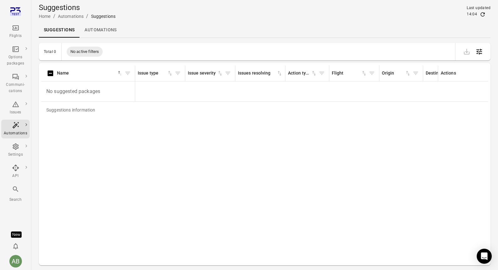
click at [99, 30] on link "Automations" at bounding box center [100, 30] width 42 height 15
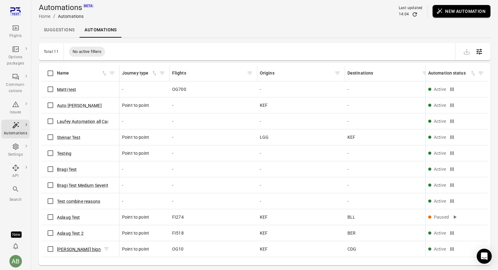
click at [75, 248] on button "Aslaug delay hign" at bounding box center [79, 249] width 44 height 6
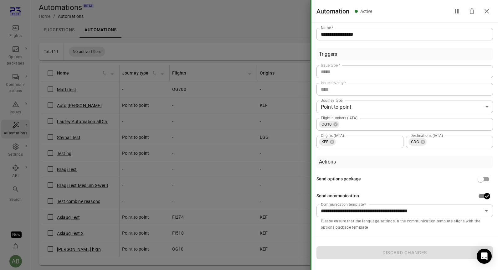
click at [77, 250] on div at bounding box center [249, 135] width 498 height 270
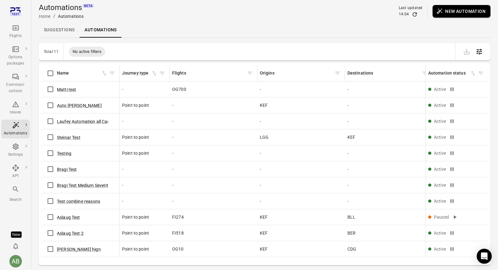
click at [77, 250] on button "Aslaug delay hign" at bounding box center [79, 249] width 44 height 6
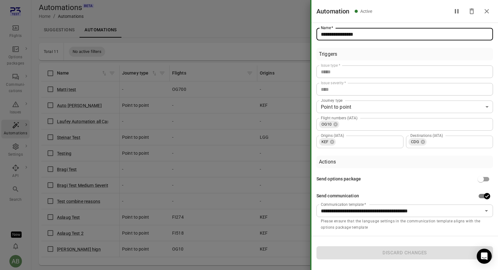
click at [361, 34] on input "**********" at bounding box center [404, 34] width 176 height 13
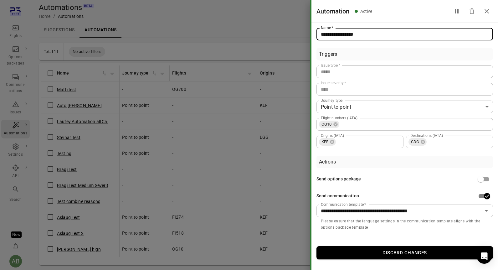
type input "**********"
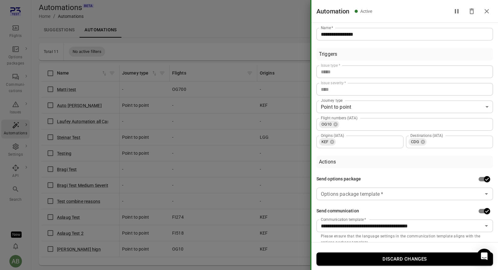
click at [495, 151] on div "**********" at bounding box center [404, 132] width 186 height 219
click at [488, 10] on icon "Close drawer" at bounding box center [487, 12] width 8 height 8
click at [429, 194] on input "Options package template   *" at bounding box center [399, 193] width 162 height 9
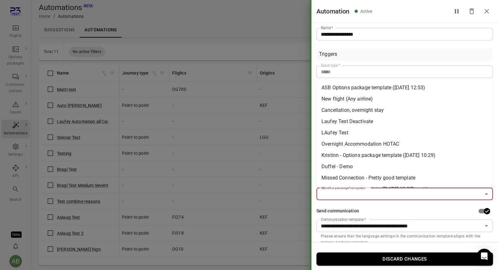
click at [354, 89] on li "ASB Options package template (13 Aug 2025 12:53)" at bounding box center [404, 87] width 176 height 11
type input "**********"
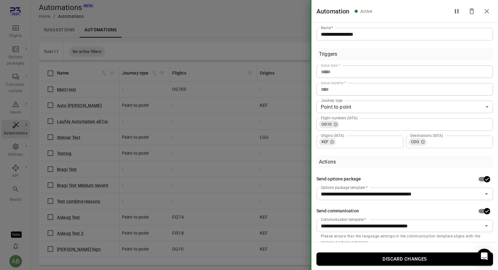
click at [494, 154] on div "**********" at bounding box center [404, 132] width 186 height 219
click at [488, 12] on icon "Close drawer" at bounding box center [487, 12] width 8 height 8
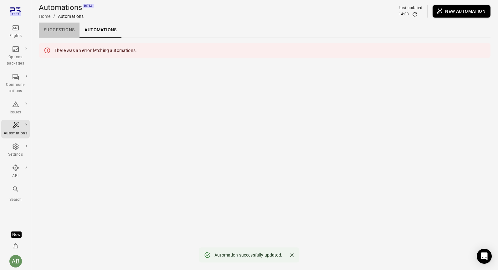
click at [60, 29] on link "Suggestions" at bounding box center [59, 30] width 41 height 15
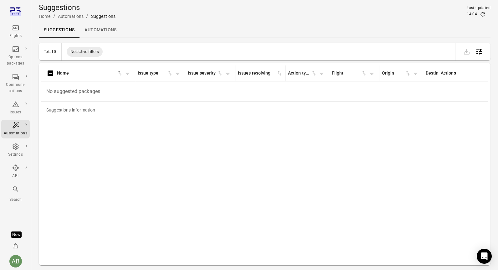
click at [103, 29] on link "Automations" at bounding box center [100, 30] width 42 height 15
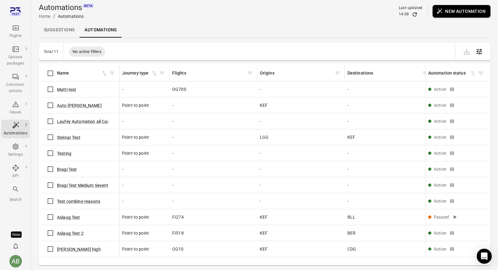
click at [68, 252] on div "[PERSON_NAME] high" at bounding box center [80, 248] width 73 height 13
click at [76, 247] on button "[PERSON_NAME] high" at bounding box center [79, 249] width 44 height 6
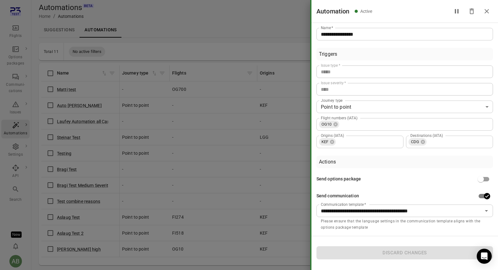
click at [259, 29] on div at bounding box center [249, 135] width 498 height 270
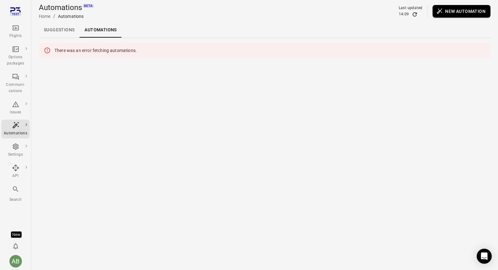
click at [112, 50] on div "There was an error fetching automations." at bounding box center [95, 50] width 82 height 11
click at [46, 50] on icon at bounding box center [47, 50] width 7 height 7
click at [17, 30] on icon "Main navigation" at bounding box center [16, 27] width 6 height 5
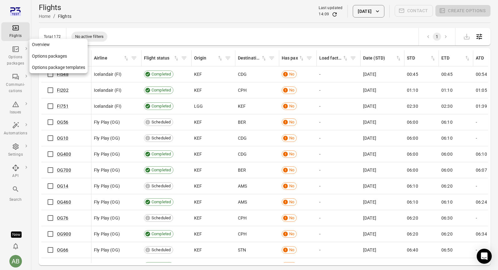
click at [16, 59] on div "Options packages" at bounding box center [15, 60] width 23 height 13
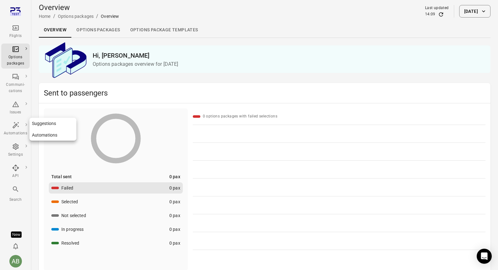
click at [17, 127] on icon "Main navigation" at bounding box center [16, 125] width 8 height 8
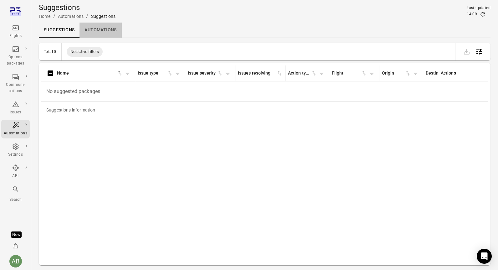
click at [97, 30] on link "Automations" at bounding box center [100, 30] width 42 height 15
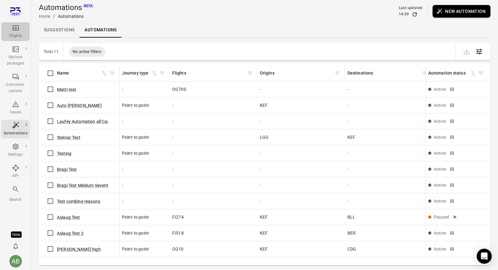
click at [13, 31] on icon "Main navigation" at bounding box center [16, 28] width 8 height 8
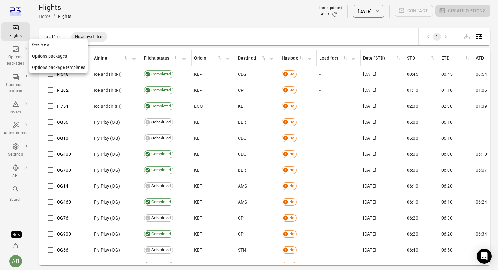
click at [13, 63] on div "Options packages" at bounding box center [15, 60] width 23 height 13
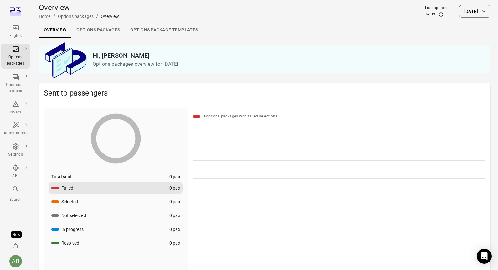
click at [15, 30] on icon "Main navigation" at bounding box center [16, 28] width 8 height 8
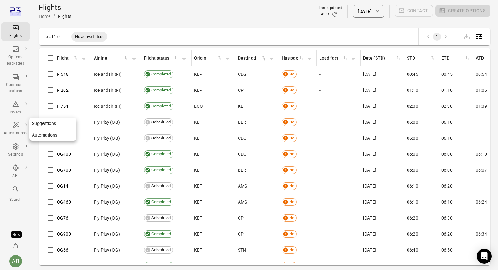
click at [16, 124] on icon "Main navigation" at bounding box center [16, 125] width 8 height 8
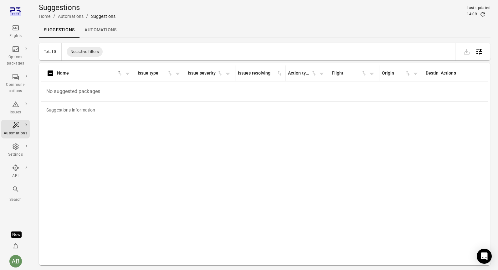
click at [100, 31] on link "Automations" at bounding box center [100, 30] width 42 height 15
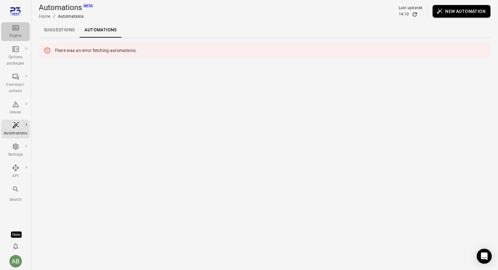
click at [12, 29] on icon "Main navigation" at bounding box center [16, 28] width 8 height 8
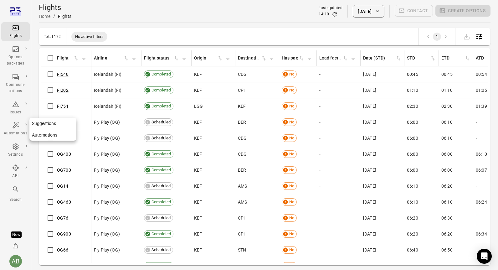
click at [13, 128] on icon "Main navigation" at bounding box center [15, 125] width 7 height 7
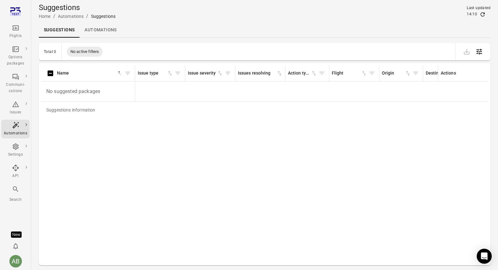
click at [106, 29] on link "Automations" at bounding box center [100, 30] width 42 height 15
